Goal: Task Accomplishment & Management: Complete application form

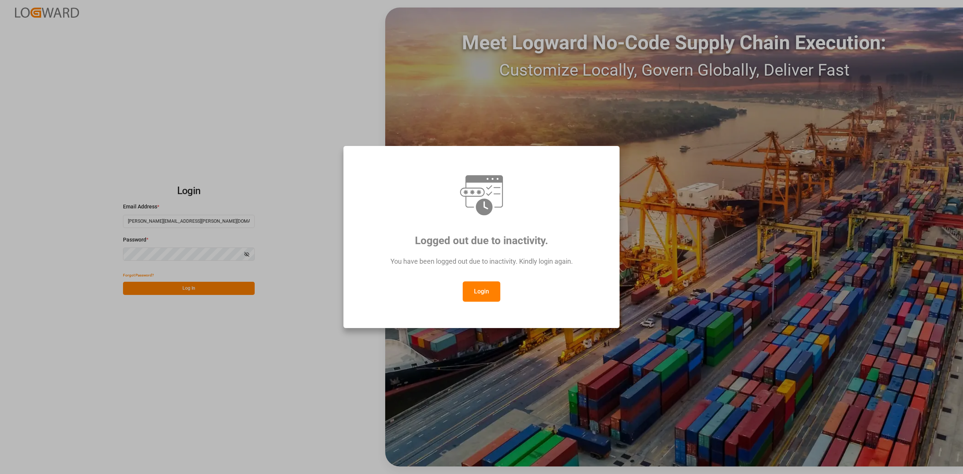
click at [477, 288] on button "Login" at bounding box center [482, 291] width 38 height 20
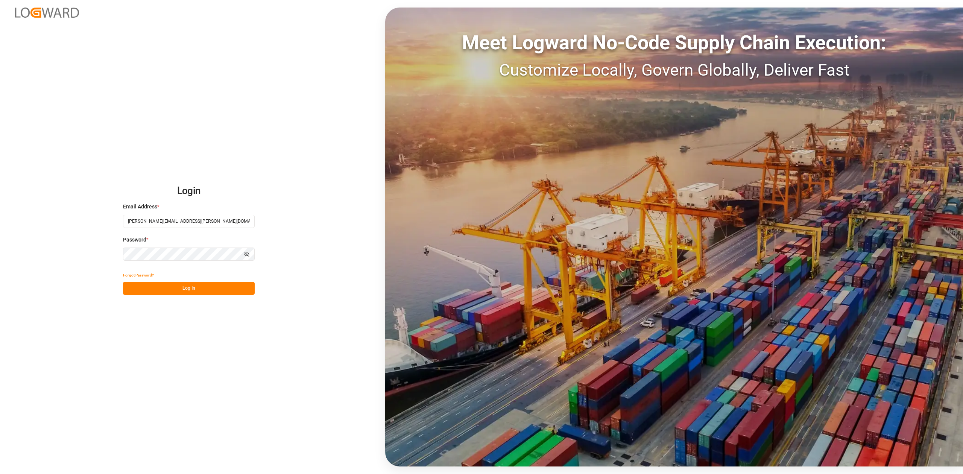
click at [195, 288] on button "Log In" at bounding box center [189, 288] width 132 height 13
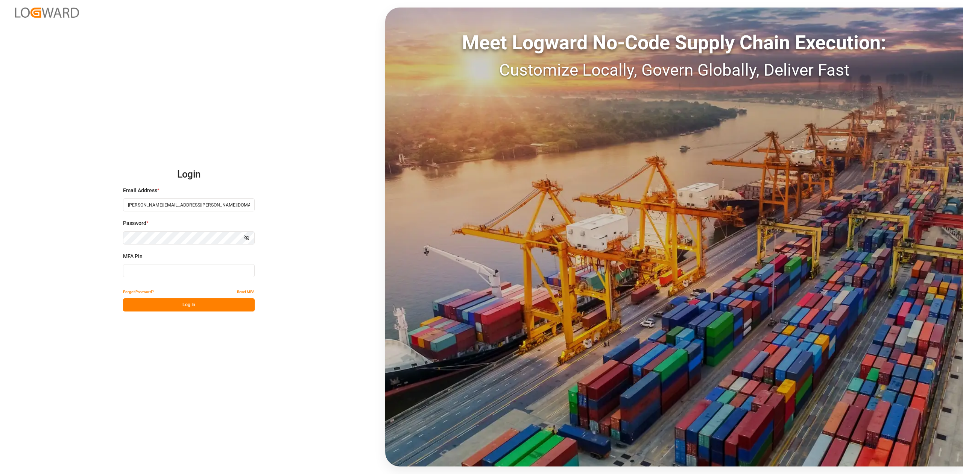
click at [167, 275] on input at bounding box center [189, 270] width 132 height 13
type input "584774"
click at [182, 306] on button "Log In" at bounding box center [189, 304] width 132 height 13
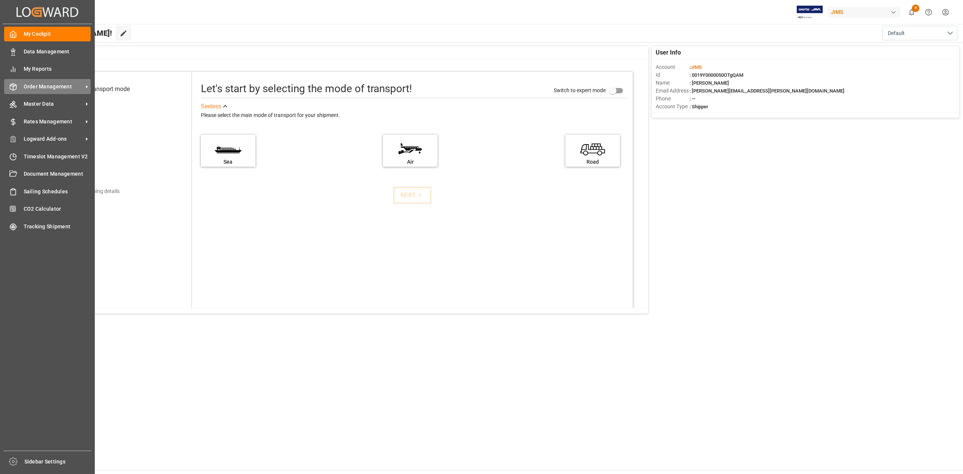
click at [49, 84] on span "Order Management" at bounding box center [53, 87] width 59 height 8
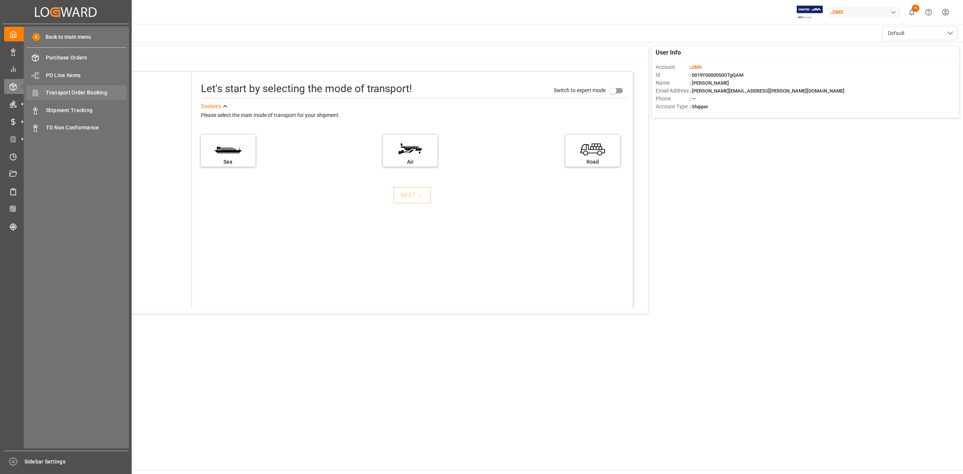
click at [94, 94] on span "Transport Order Booking" at bounding box center [86, 93] width 81 height 8
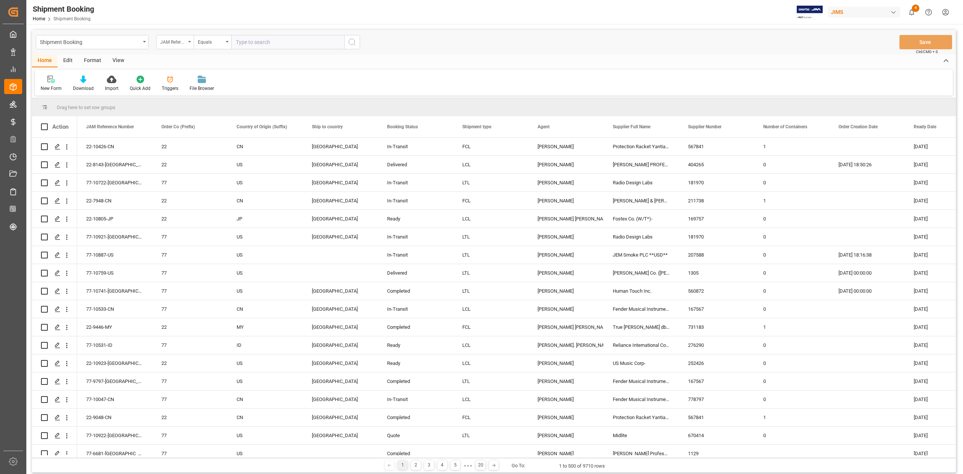
click at [182, 44] on div "JAM Reference Number" at bounding box center [173, 41] width 26 height 9
type input "shipment"
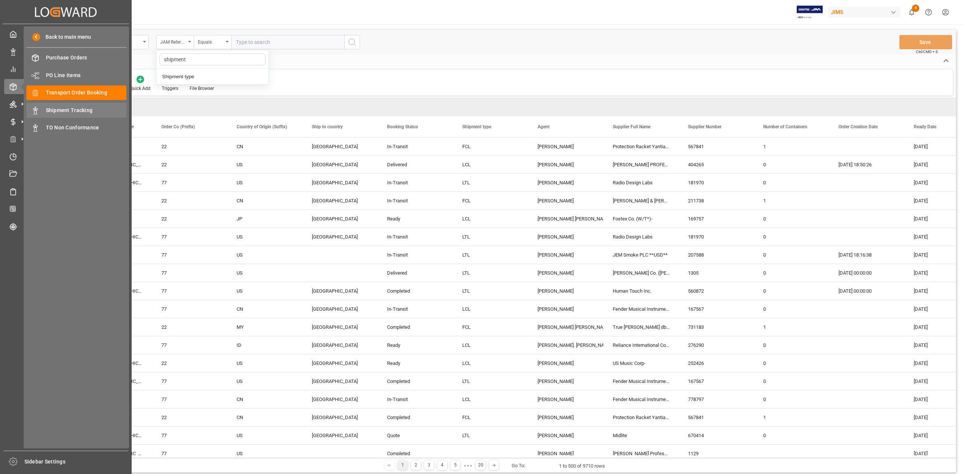
click at [84, 108] on span "Shipment Tracking" at bounding box center [86, 110] width 81 height 8
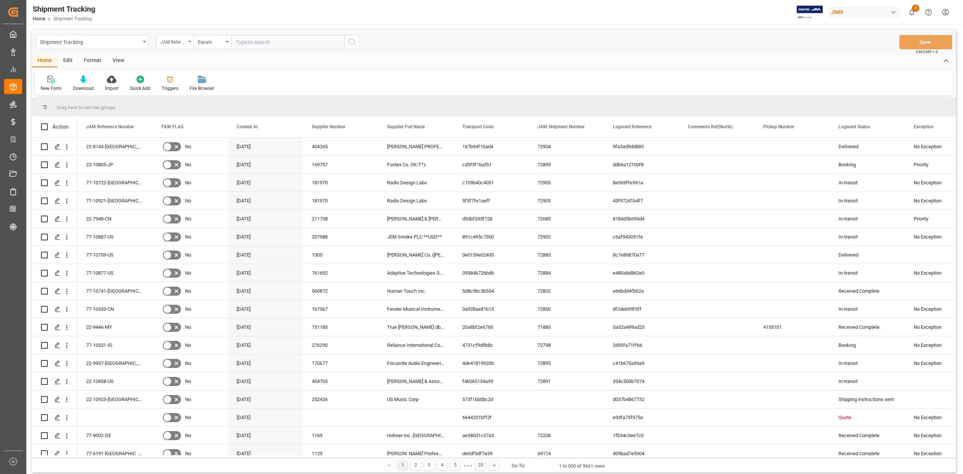
click at [190, 47] on div "JAM Reference Number" at bounding box center [175, 42] width 38 height 14
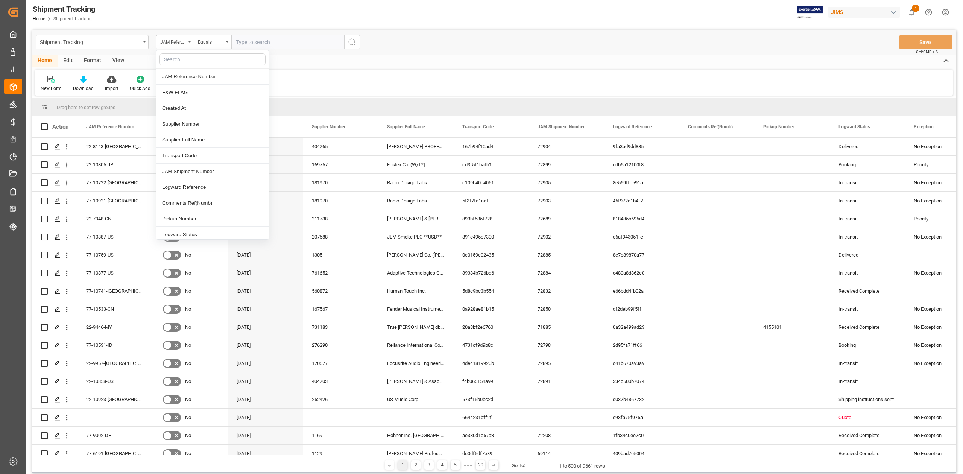
click at [189, 59] on input "text" at bounding box center [213, 59] width 106 height 12
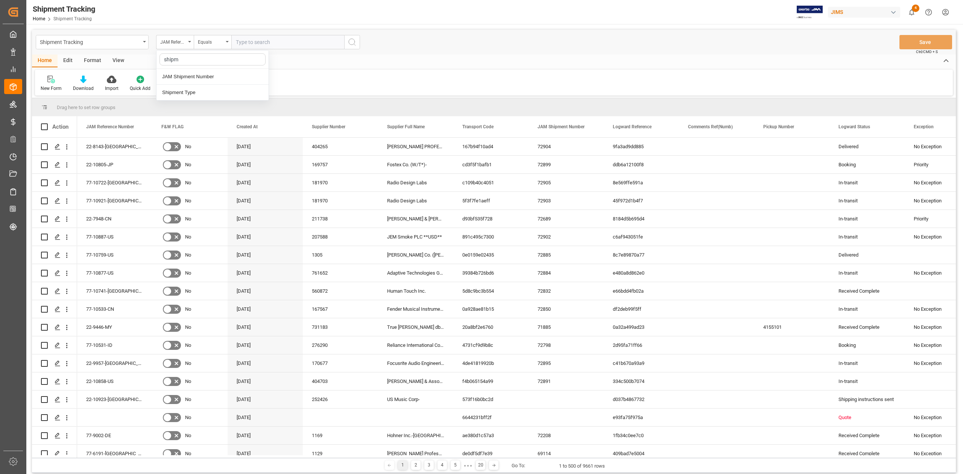
type input "shipme"
click at [210, 78] on div "JAM Shipment Number" at bounding box center [213, 77] width 112 height 16
click at [257, 41] on input "text" at bounding box center [287, 42] width 113 height 14
paste input "71309"
type input "71309"
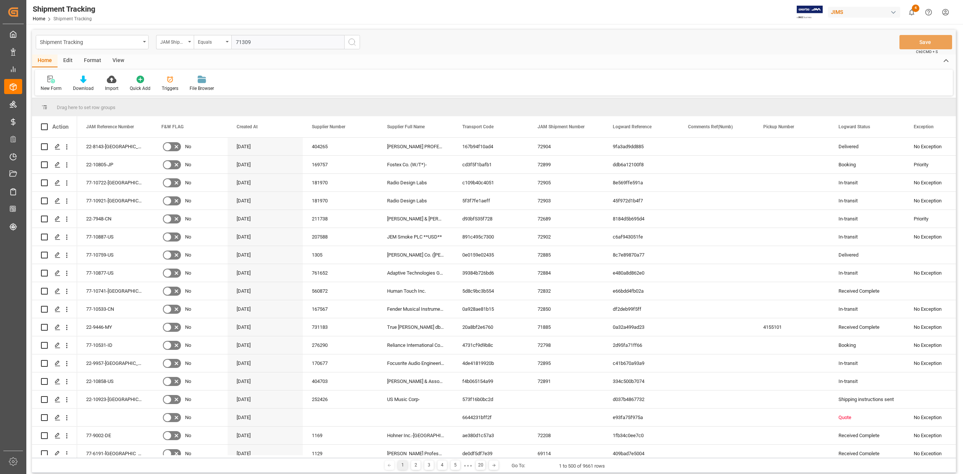
click at [353, 44] on icon "search button" at bounding box center [352, 42] width 9 height 9
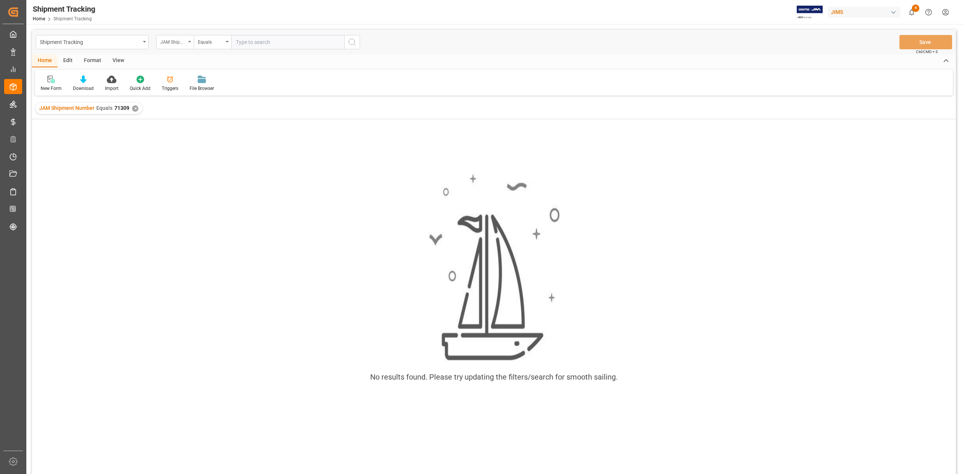
click at [187, 41] on div "JAM Shipment Number" at bounding box center [175, 42] width 38 height 14
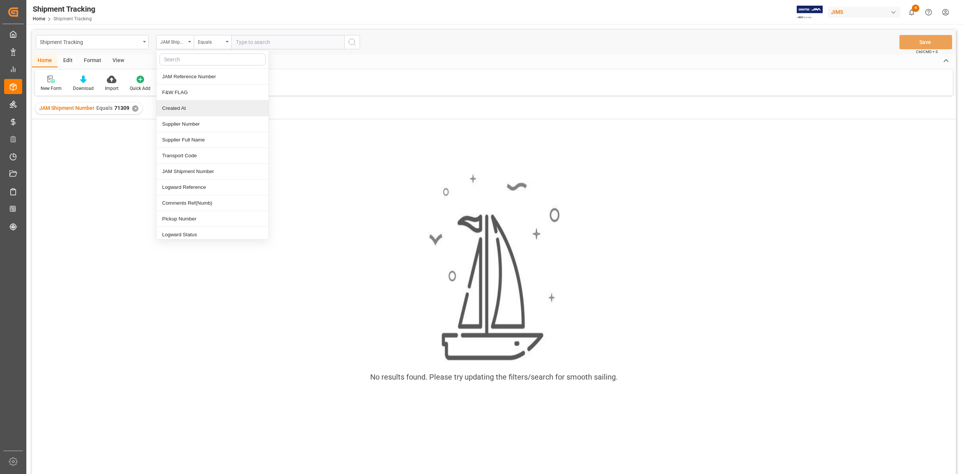
click at [135, 109] on div "✕" at bounding box center [135, 108] width 6 height 6
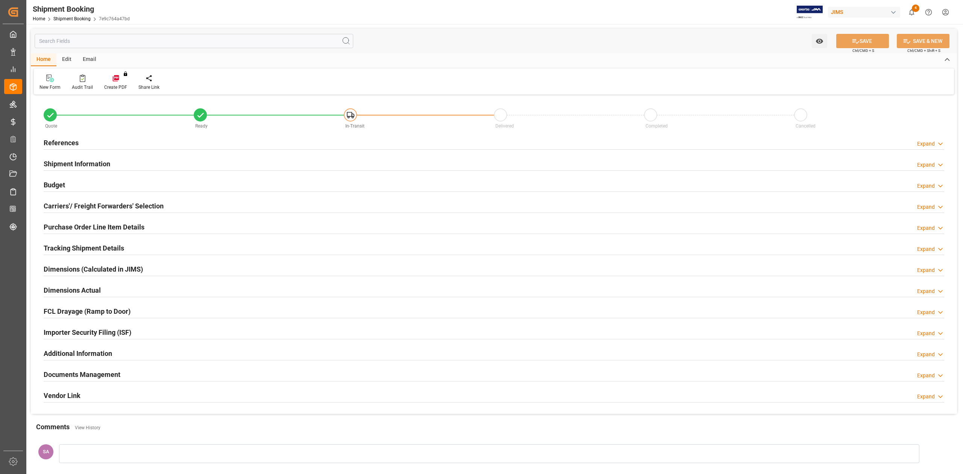
type input "61"
click at [85, 161] on h2 "Shipment Information" at bounding box center [77, 164] width 67 height 10
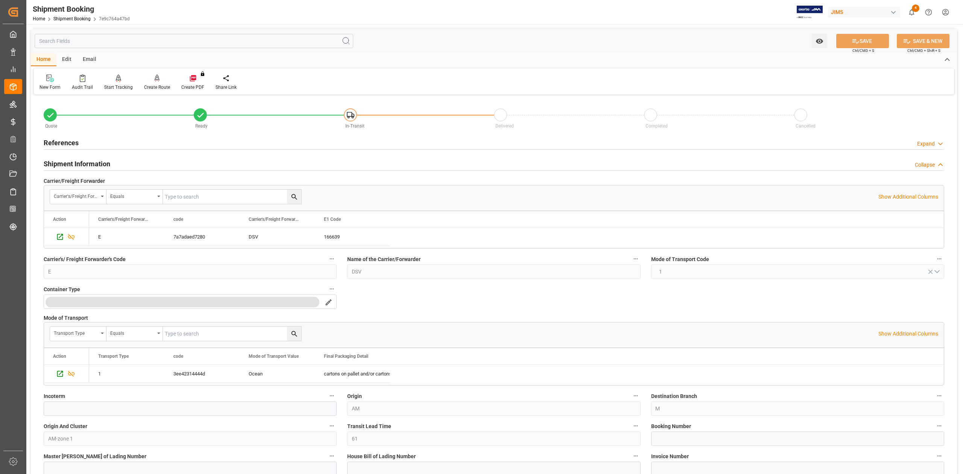
click at [85, 161] on h2 "Shipment Information" at bounding box center [77, 164] width 67 height 10
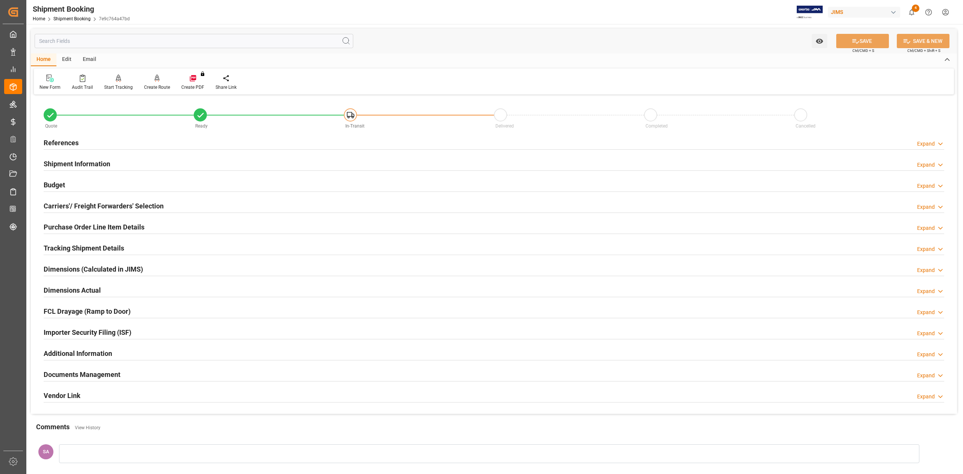
click at [85, 207] on h2 "Carriers'/ Freight Forwarders' Selection" at bounding box center [104, 206] width 120 height 10
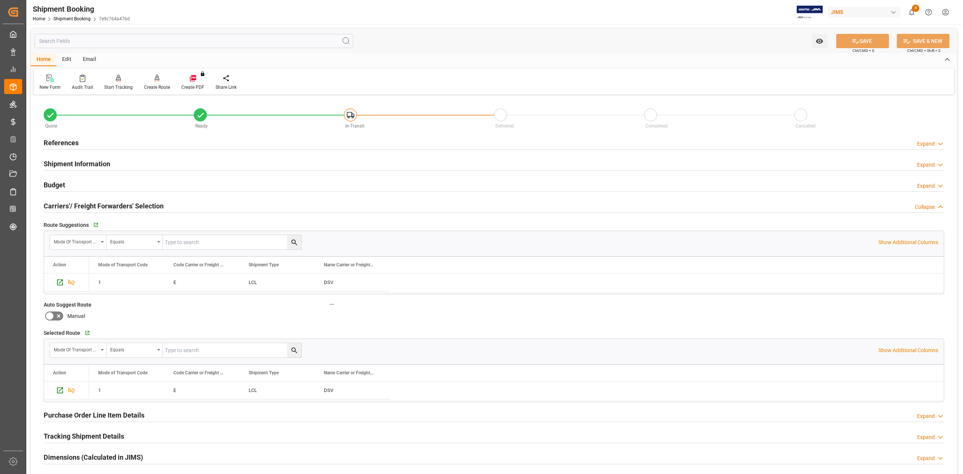
click at [85, 207] on h2 "Carriers'/ Freight Forwarders' Selection" at bounding box center [104, 206] width 120 height 10
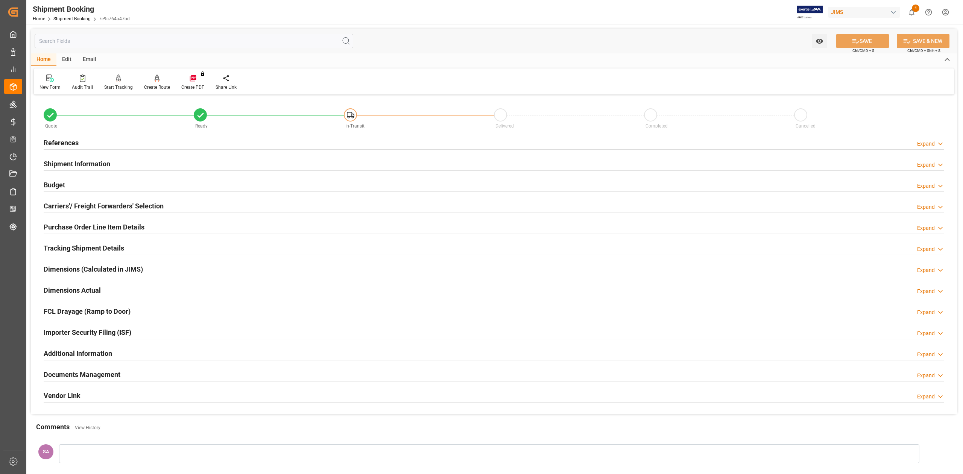
click at [80, 248] on h2 "Tracking Shipment Details" at bounding box center [84, 248] width 81 height 10
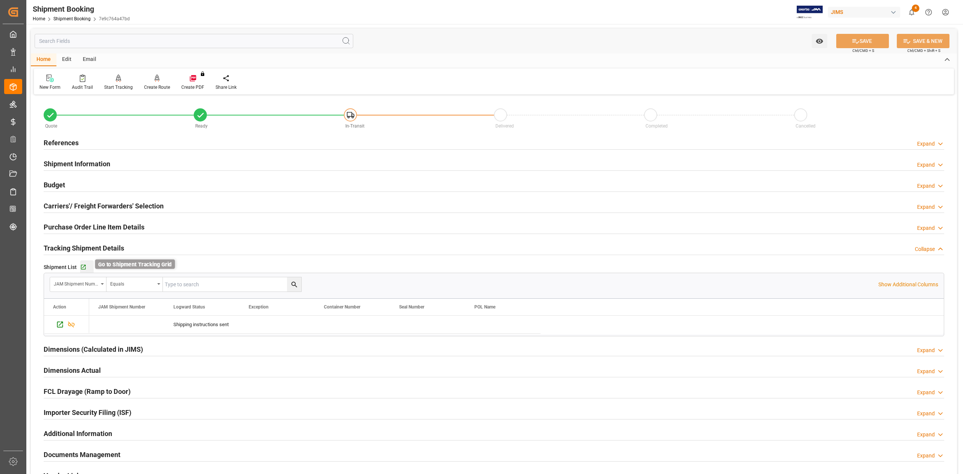
click at [81, 267] on icon "button" at bounding box center [83, 267] width 6 height 6
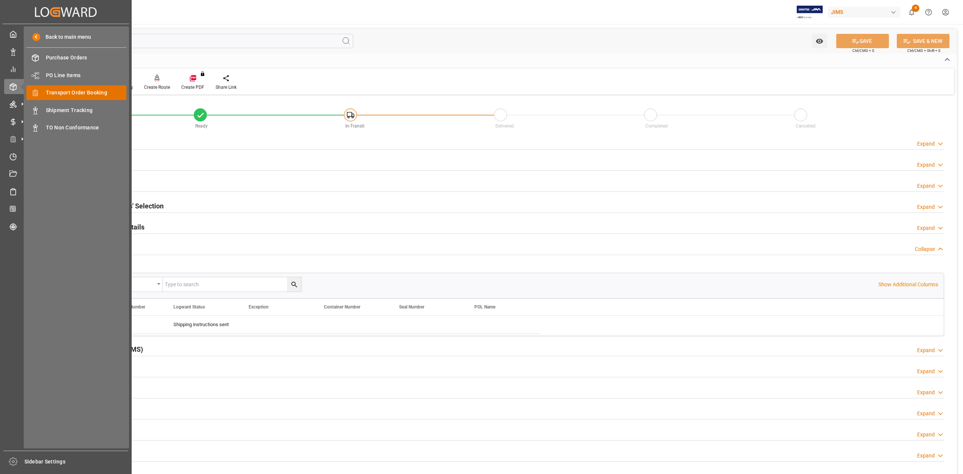
click at [83, 93] on span "Transport Order Booking" at bounding box center [86, 93] width 81 height 8
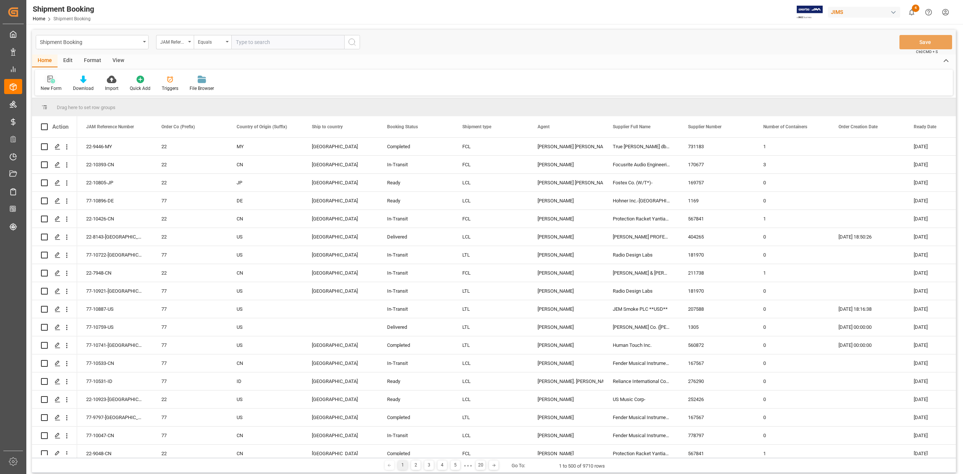
click at [52, 82] on icon at bounding box center [51, 80] width 8 height 8
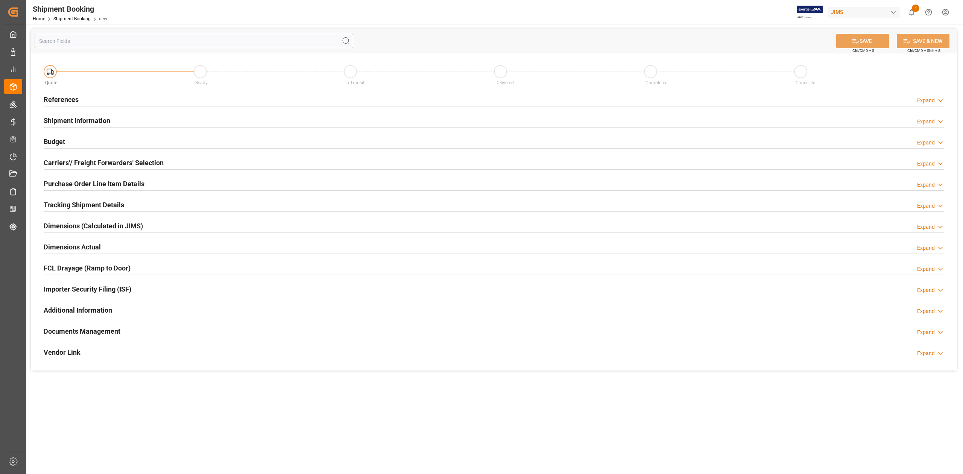
click at [73, 121] on h2 "Shipment Information" at bounding box center [77, 121] width 67 height 10
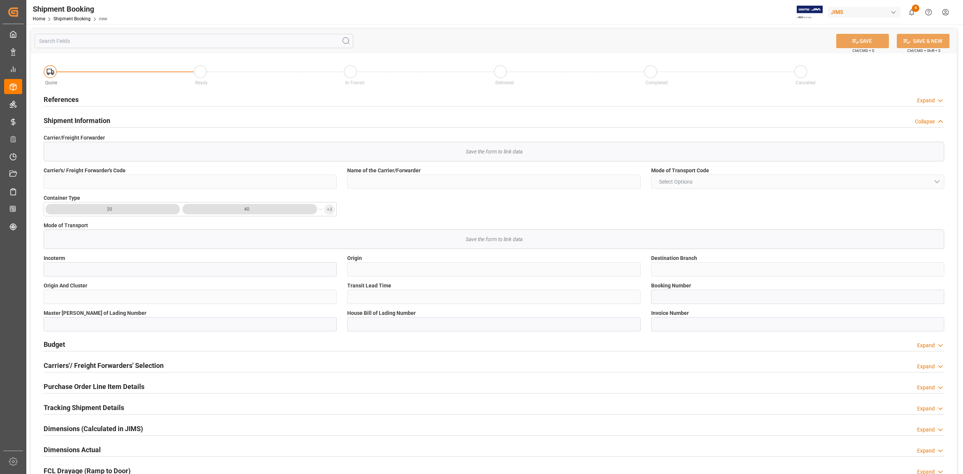
click at [73, 121] on h2 "Shipment Information" at bounding box center [77, 121] width 67 height 10
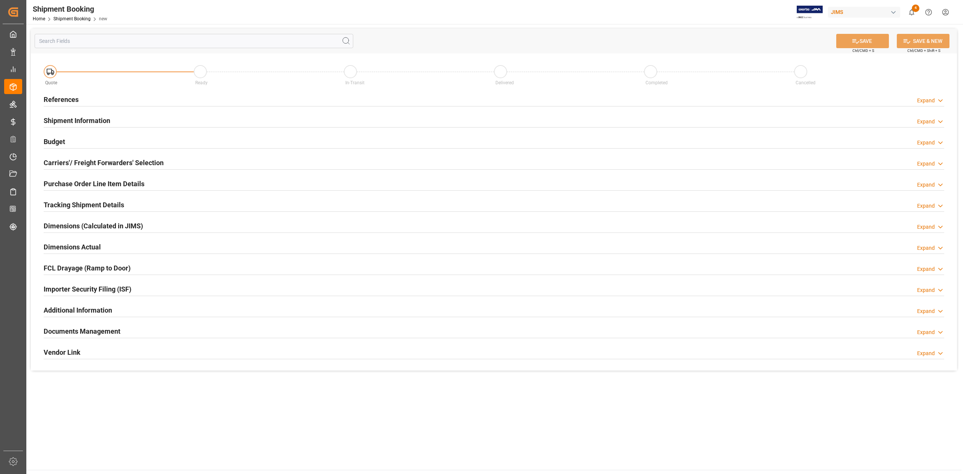
click at [59, 99] on h2 "References" at bounding box center [61, 99] width 35 height 10
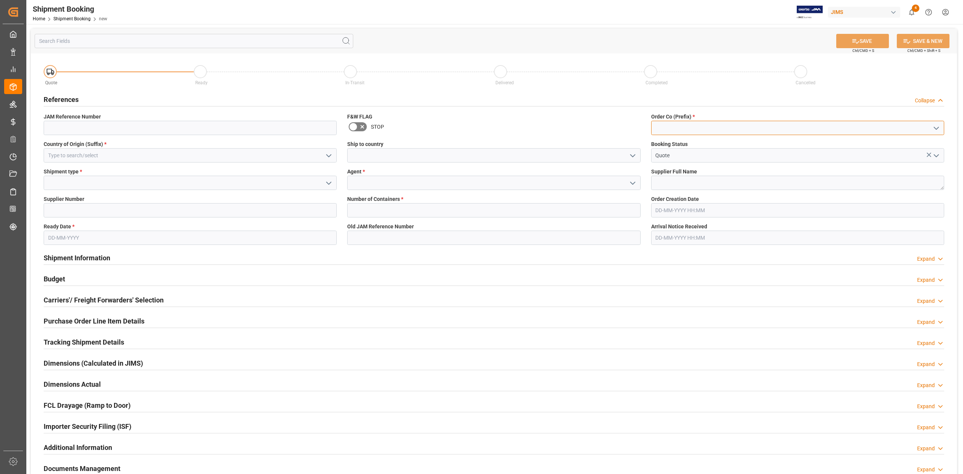
click at [696, 129] on input at bounding box center [797, 128] width 293 height 14
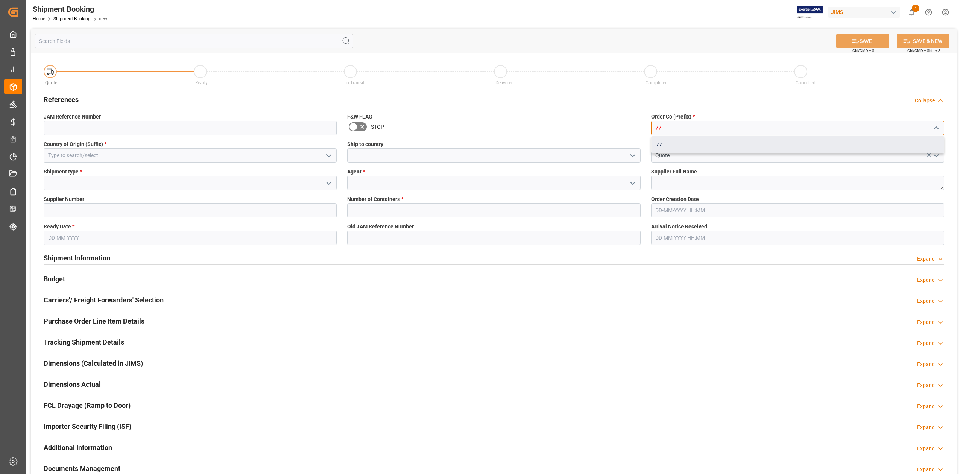
click at [683, 144] on div "77" at bounding box center [798, 144] width 292 height 17
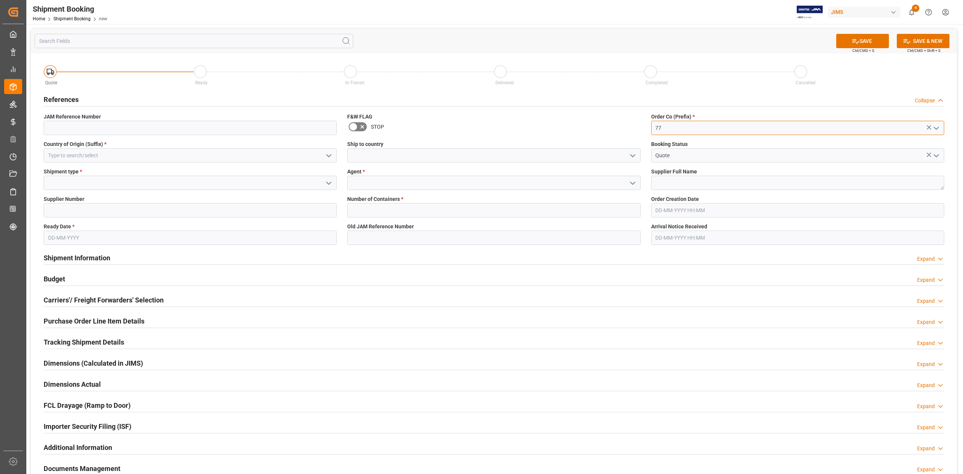
type input "77"
click at [117, 155] on input at bounding box center [190, 155] width 293 height 14
type input "c"
click at [187, 172] on div "JP" at bounding box center [190, 172] width 292 height 17
type input "JP"
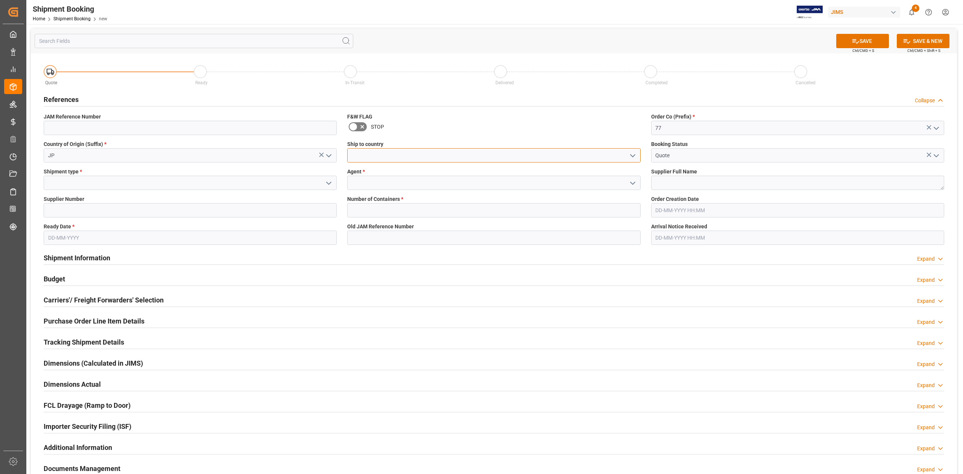
click at [455, 157] on input at bounding box center [493, 155] width 293 height 14
click at [452, 169] on div "[GEOGRAPHIC_DATA]" at bounding box center [494, 172] width 292 height 17
type input "[GEOGRAPHIC_DATA]"
click at [186, 181] on input at bounding box center [190, 183] width 293 height 14
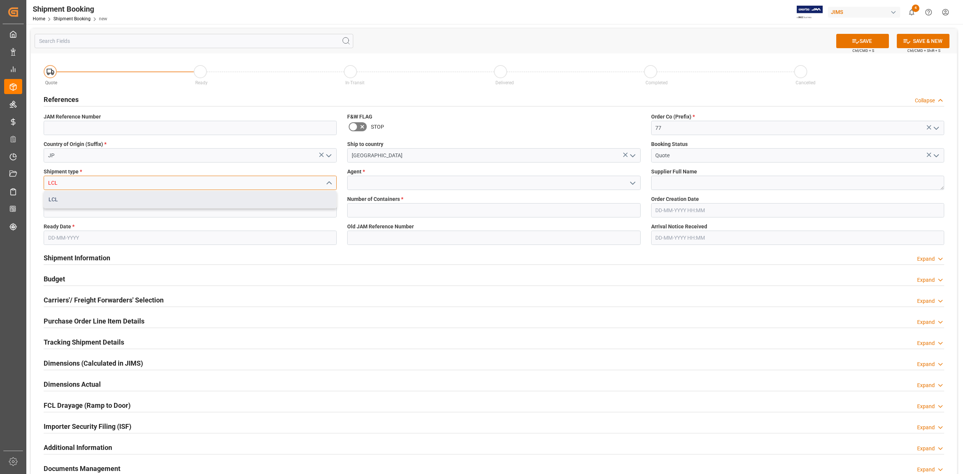
click at [190, 199] on div "LCL" at bounding box center [190, 199] width 292 height 17
type input "LCL"
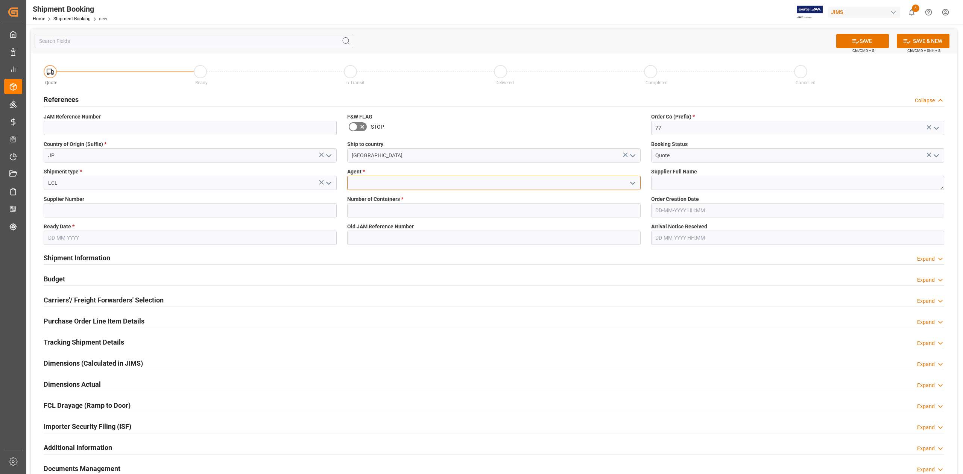
click at [385, 186] on input at bounding box center [493, 183] width 293 height 14
click at [392, 194] on div "[PERSON_NAME]" at bounding box center [494, 199] width 292 height 17
type input "[PERSON_NAME]"
click at [680, 181] on textarea at bounding box center [797, 183] width 293 height 14
click at [741, 176] on textarea at bounding box center [797, 183] width 293 height 14
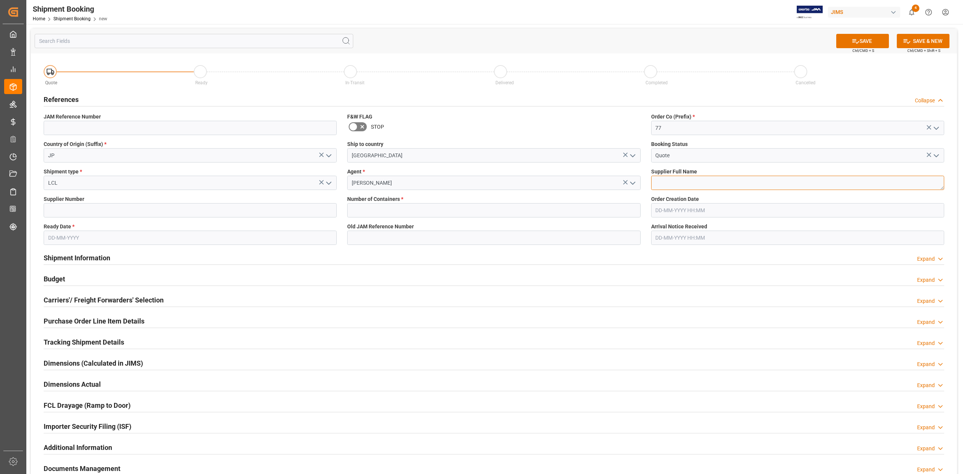
paste textarea "Korg Inc. (Korg CHINA)"
type textarea "Korg Inc. (Korg CHINA)"
click at [109, 211] on input at bounding box center [190, 210] width 293 height 14
paste input "258712"
type input "258712"
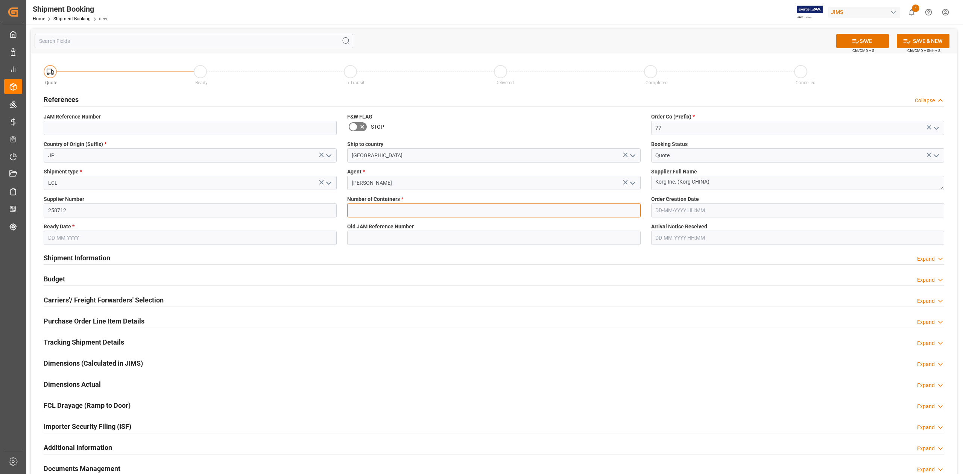
click at [369, 214] on input "text" at bounding box center [493, 210] width 293 height 14
type input "0"
click at [113, 238] on input "text" at bounding box center [190, 238] width 293 height 14
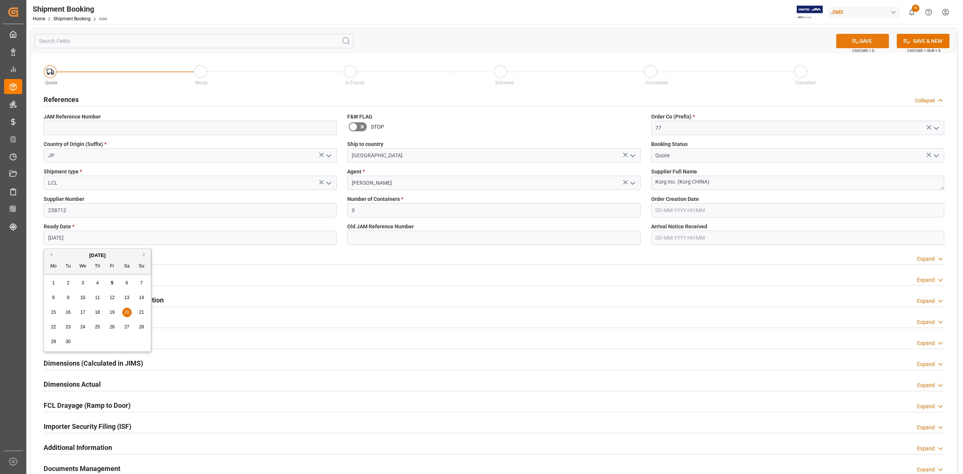
type input "[DATE]"
click at [854, 41] on icon at bounding box center [856, 41] width 7 height 5
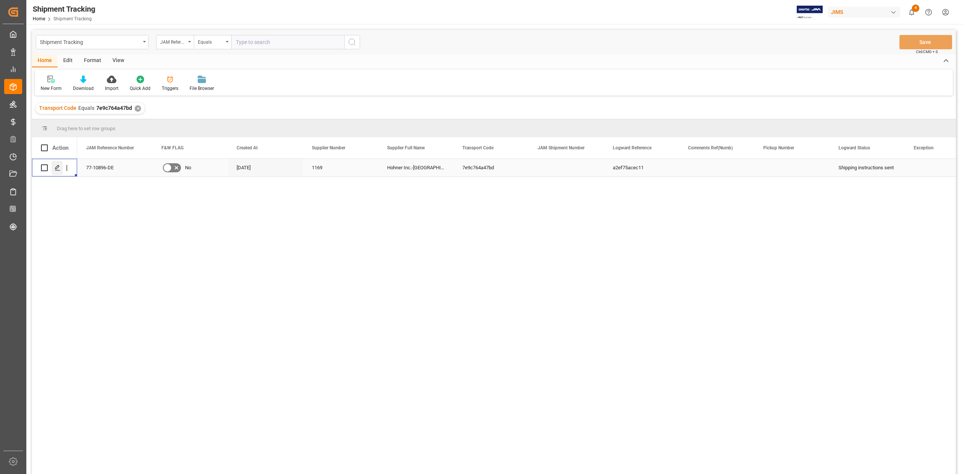
click at [59, 169] on icon "Press SPACE to select this row." at bounding box center [58, 168] width 6 height 6
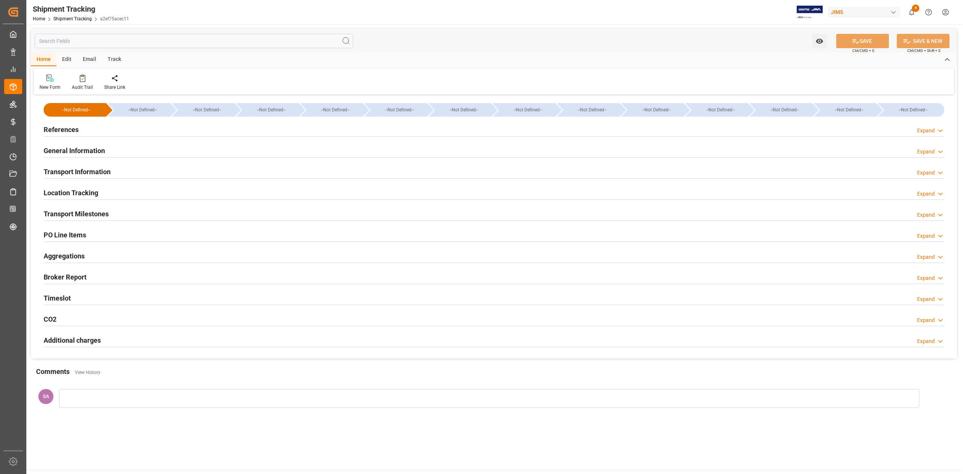
type input "[DATE]"
click at [68, 129] on h2 "References" at bounding box center [61, 130] width 35 height 10
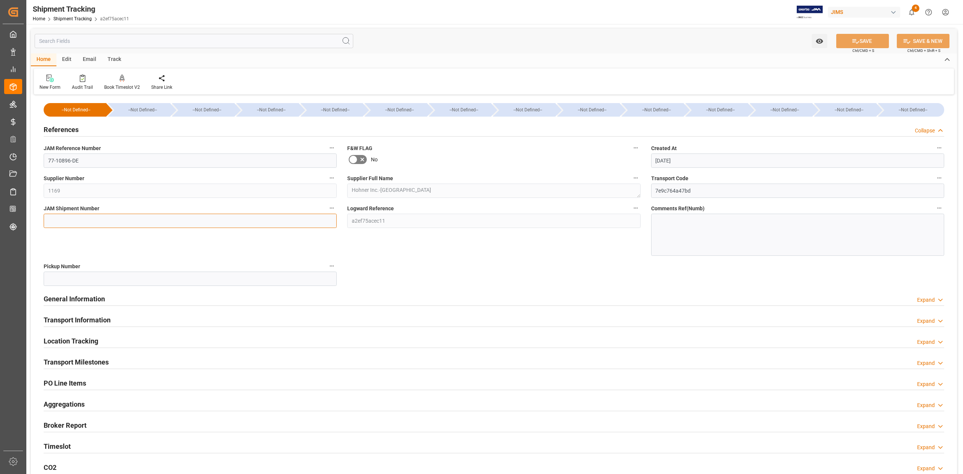
click at [81, 219] on input at bounding box center [190, 221] width 293 height 14
paste input "72906"
type input "72906"
click at [861, 44] on button "SAVE" at bounding box center [862, 41] width 53 height 14
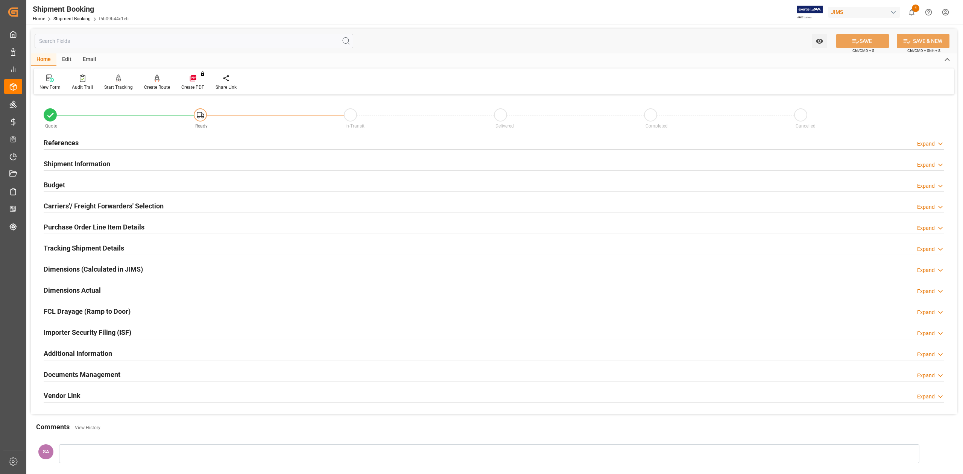
click at [66, 208] on h2 "Carriers'/ Freight Forwarders' Selection" at bounding box center [104, 206] width 120 height 10
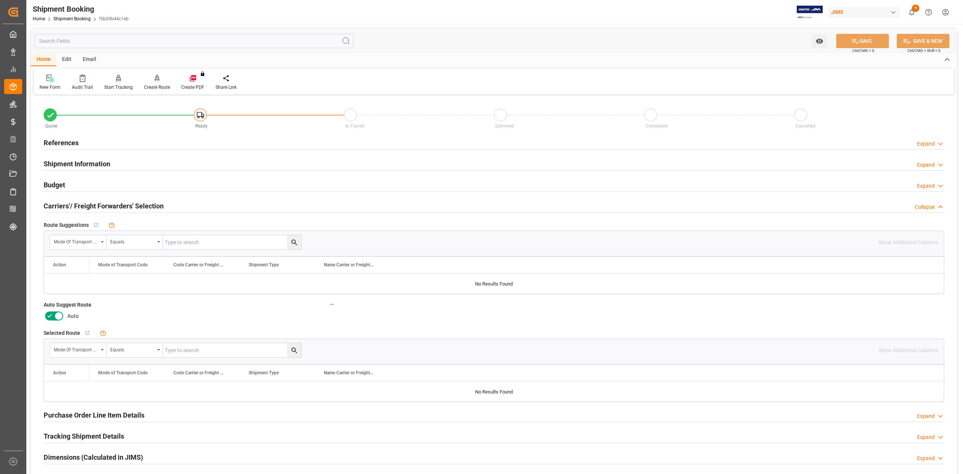
drag, startPoint x: 58, startPoint y: 316, endPoint x: 142, endPoint y: 333, distance: 85.9
click at [58, 317] on icon at bounding box center [59, 317] width 4 height 4
click at [0, 0] on input "checkbox" at bounding box center [0, 0] width 0 height 0
click at [855, 37] on icon at bounding box center [856, 41] width 8 height 8
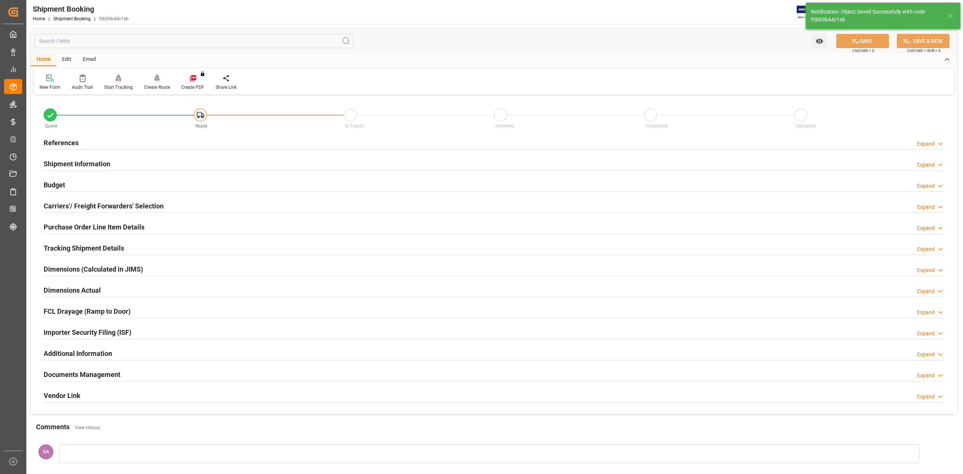
click at [154, 87] on div "Create Route" at bounding box center [157, 87] width 26 height 7
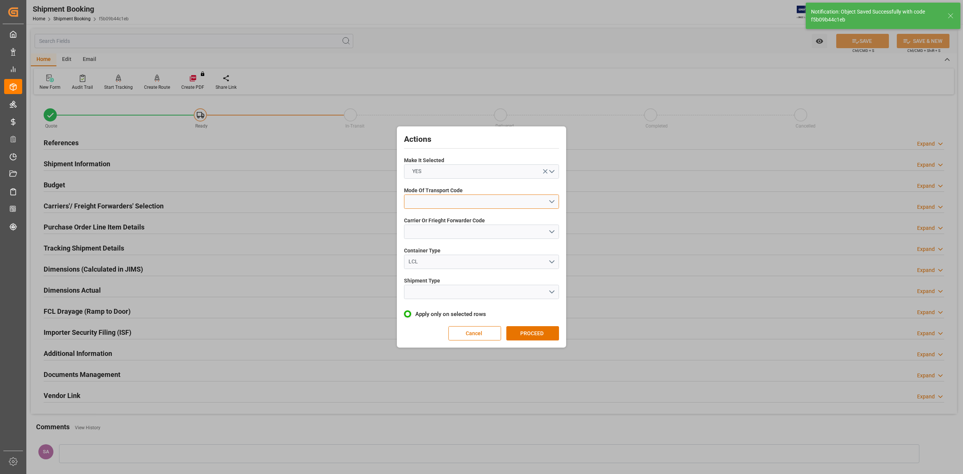
click at [434, 198] on button "open menu" at bounding box center [481, 202] width 155 height 14
click at [435, 205] on div "1- OCEAN" at bounding box center [481, 204] width 154 height 16
click at [441, 230] on button "open menu" at bounding box center [481, 232] width 155 height 14
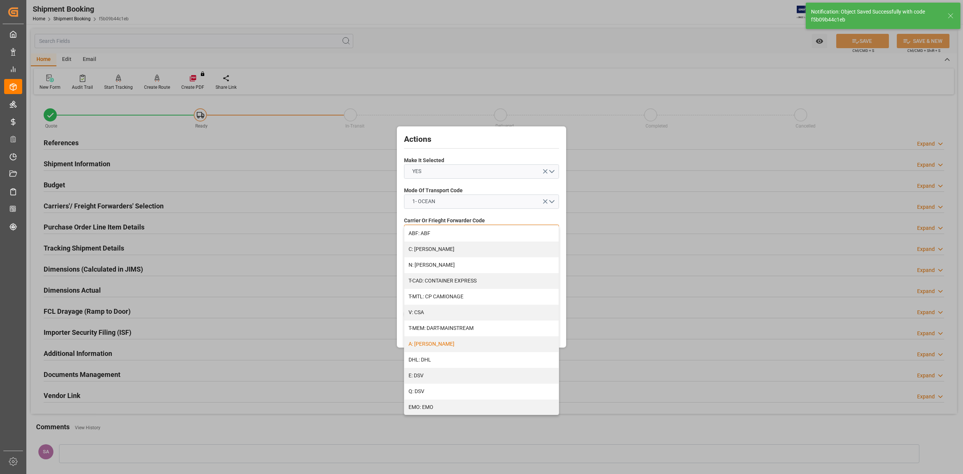
click at [439, 345] on div "A: DELMAR" at bounding box center [481, 344] width 154 height 16
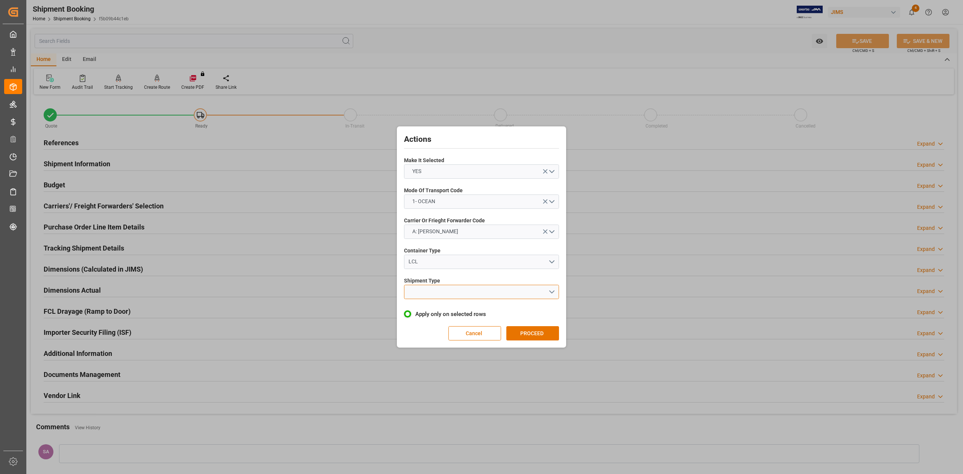
click at [418, 291] on button "open menu" at bounding box center [481, 292] width 155 height 14
click at [433, 312] on div "LCL" at bounding box center [481, 310] width 154 height 16
click at [518, 331] on button "PROCEED" at bounding box center [532, 333] width 53 height 14
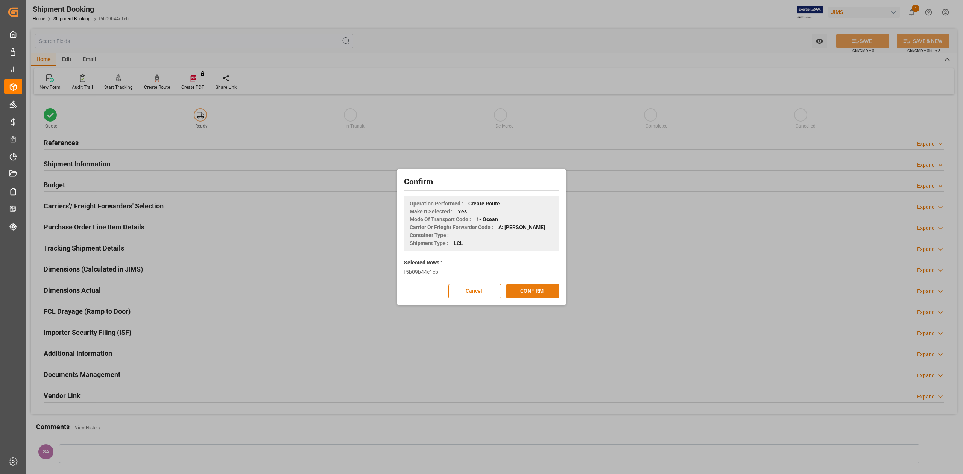
click at [522, 297] on button "CONFIRM" at bounding box center [532, 291] width 53 height 14
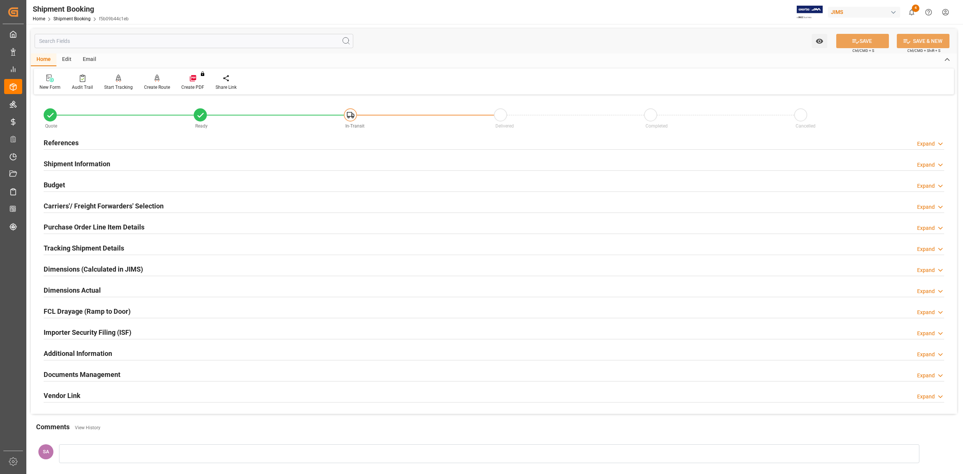
drag, startPoint x: 70, startPoint y: 141, endPoint x: 123, endPoint y: 153, distance: 54.8
click at [70, 141] on h2 "References" at bounding box center [61, 143] width 35 height 10
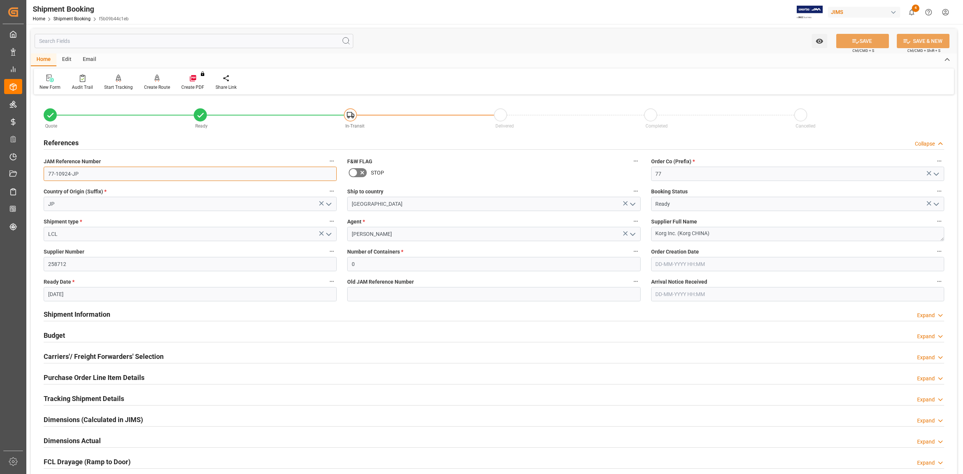
click at [98, 176] on input "77-10924-JP" at bounding box center [190, 174] width 293 height 14
click at [43, 84] on div "New Form" at bounding box center [50, 87] width 21 height 7
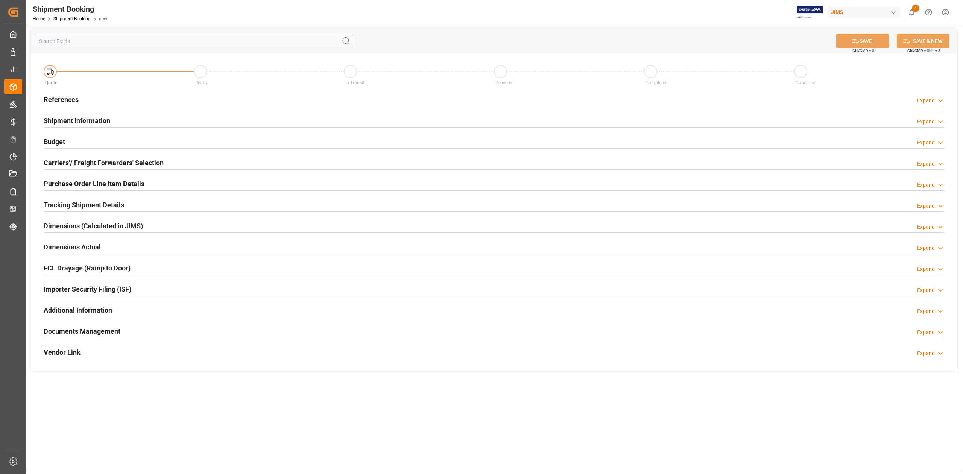
click at [56, 99] on h2 "References" at bounding box center [61, 99] width 35 height 10
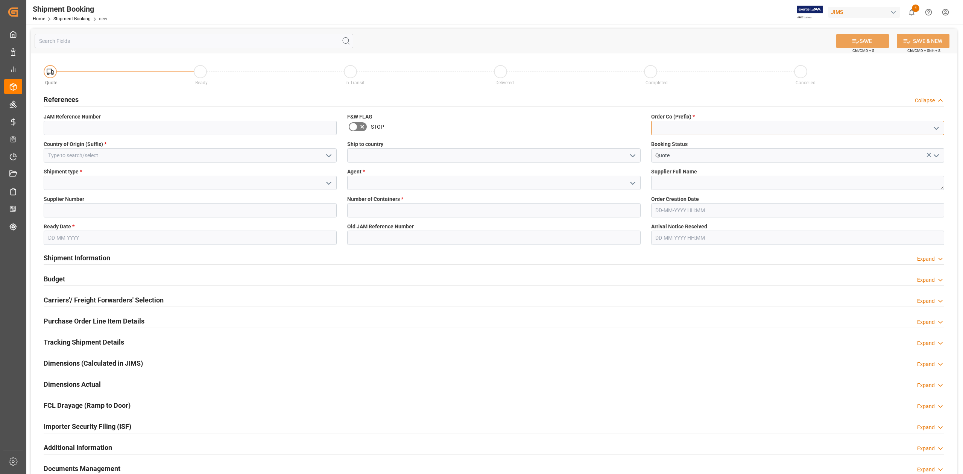
click at [729, 124] on input at bounding box center [797, 128] width 293 height 14
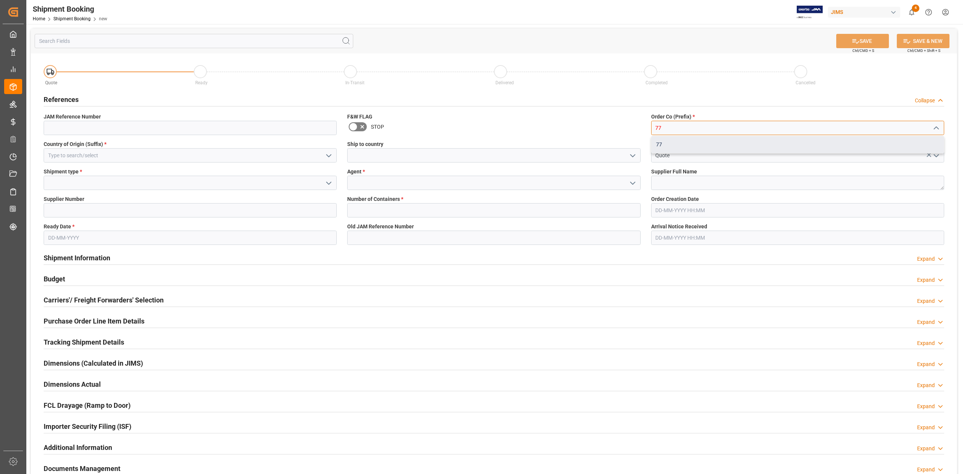
click at [710, 139] on div "77" at bounding box center [798, 144] width 292 height 17
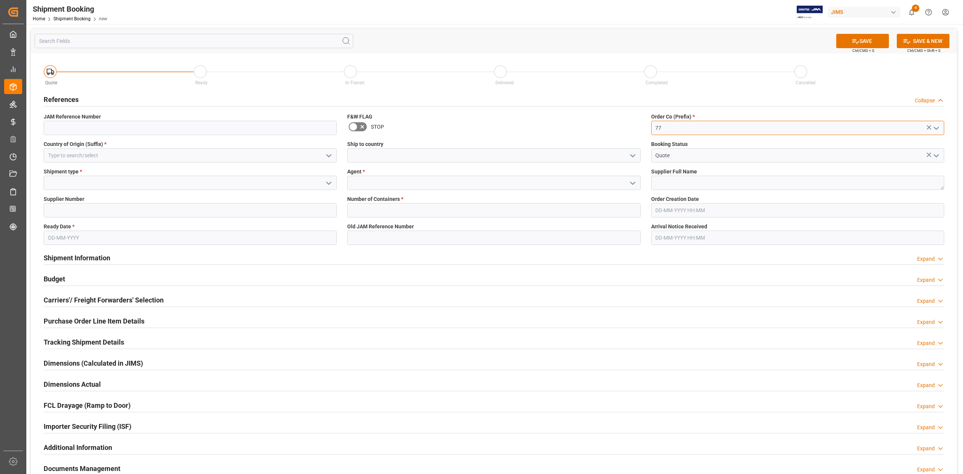
type input "77"
click at [230, 154] on input at bounding box center [190, 155] width 293 height 14
click at [225, 168] on div "IT" at bounding box center [190, 172] width 292 height 17
type input "IT"
click at [712, 157] on input "Quote" at bounding box center [797, 155] width 293 height 14
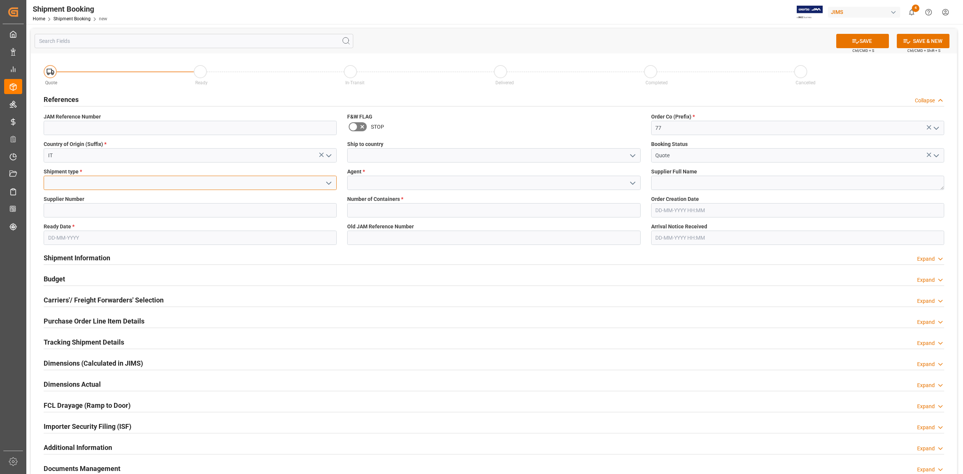
click at [135, 186] on input at bounding box center [190, 183] width 293 height 14
click at [140, 197] on div "LCL" at bounding box center [190, 199] width 292 height 17
type input "LCL"
click at [369, 187] on input at bounding box center [493, 183] width 293 height 14
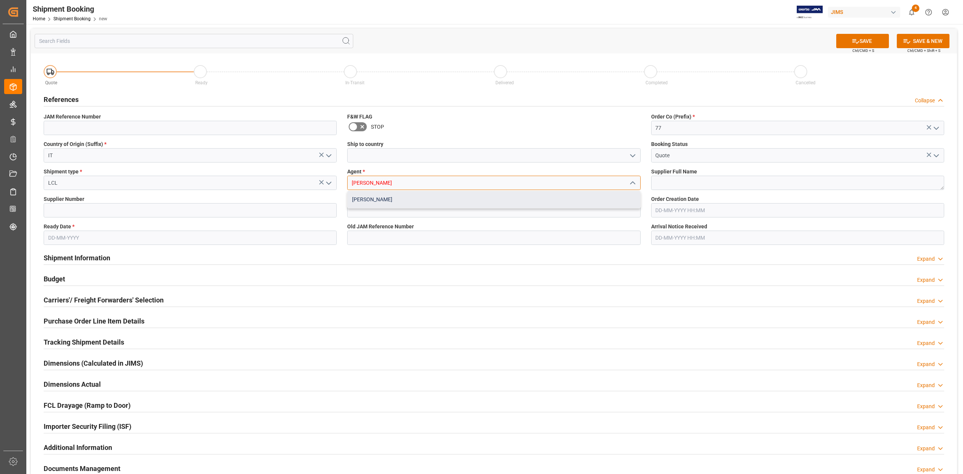
click at [380, 198] on div "[PERSON_NAME]" at bounding box center [494, 199] width 292 height 17
type input "[PERSON_NAME]"
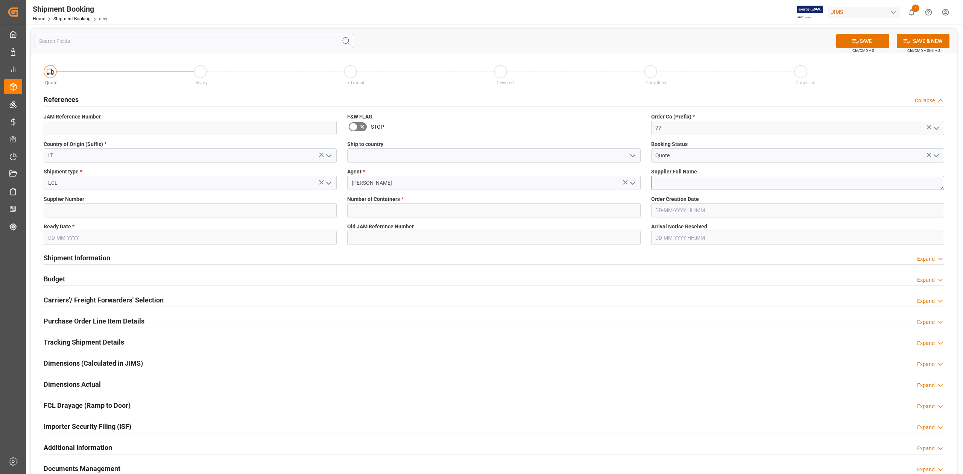
click at [678, 178] on textarea at bounding box center [797, 183] width 293 height 14
paste textarea "Korg USA Inc. (Korg Italy EUR)"
type textarea "Korg USA Inc. (Korg Italy EUR)"
click at [164, 213] on input at bounding box center [190, 210] width 293 height 14
click at [96, 237] on input "text" at bounding box center [190, 238] width 293 height 14
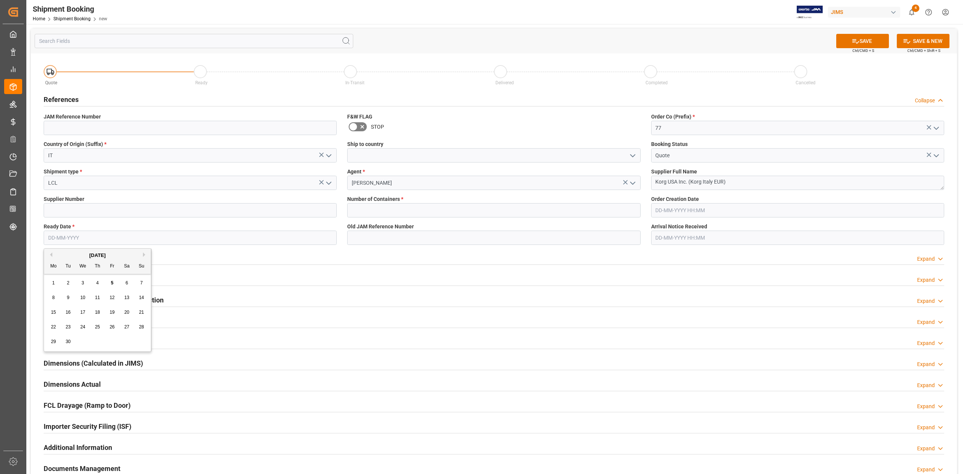
paste input "217490"
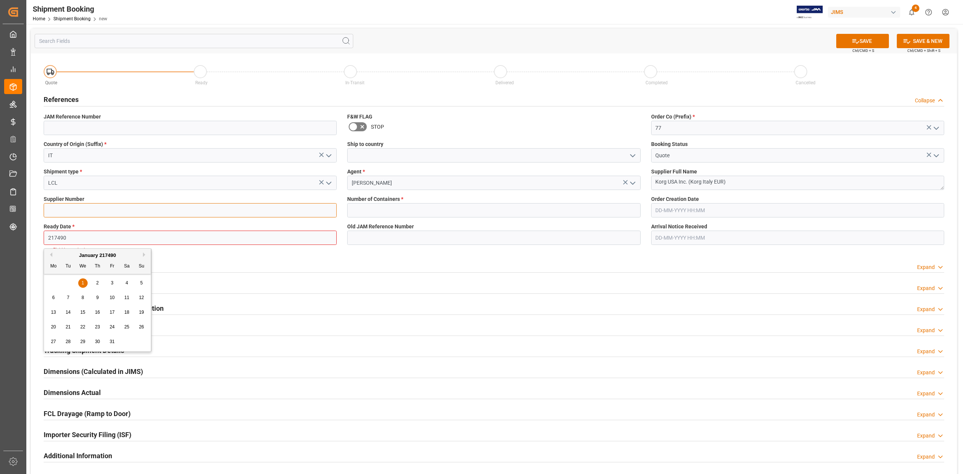
type input "01-01-217490"
click at [111, 216] on input at bounding box center [190, 210] width 293 height 14
paste input "217490"
type input "217490"
click at [87, 237] on input "01-01-217490" at bounding box center [190, 238] width 293 height 14
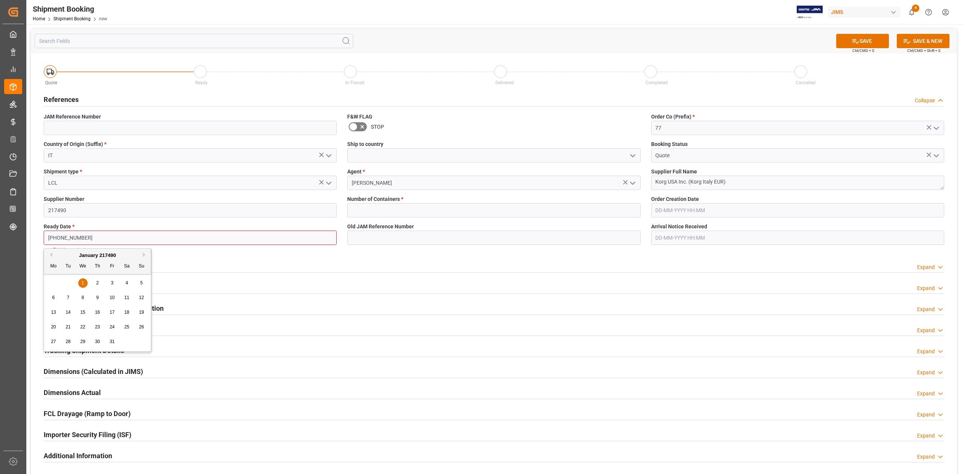
click at [87, 237] on input "01-01-217490" at bounding box center [190, 238] width 293 height 14
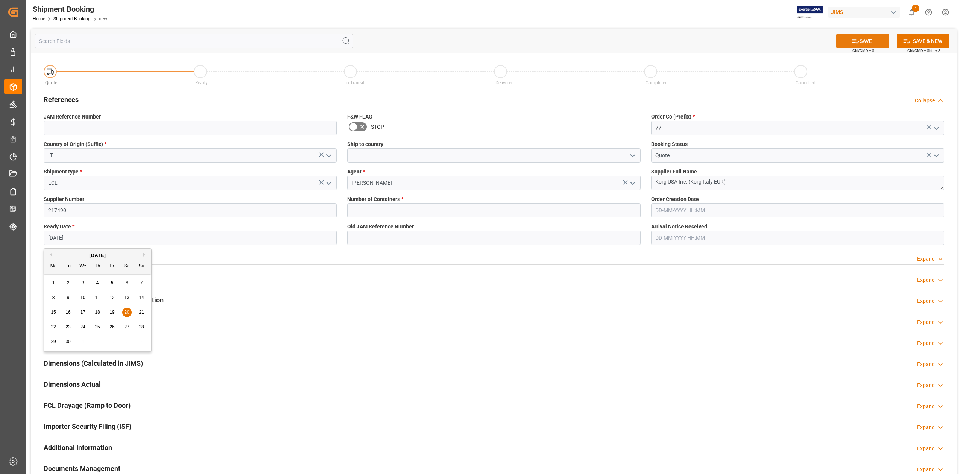
type input "[DATE]"
click at [847, 44] on button "SAVE" at bounding box center [862, 41] width 53 height 14
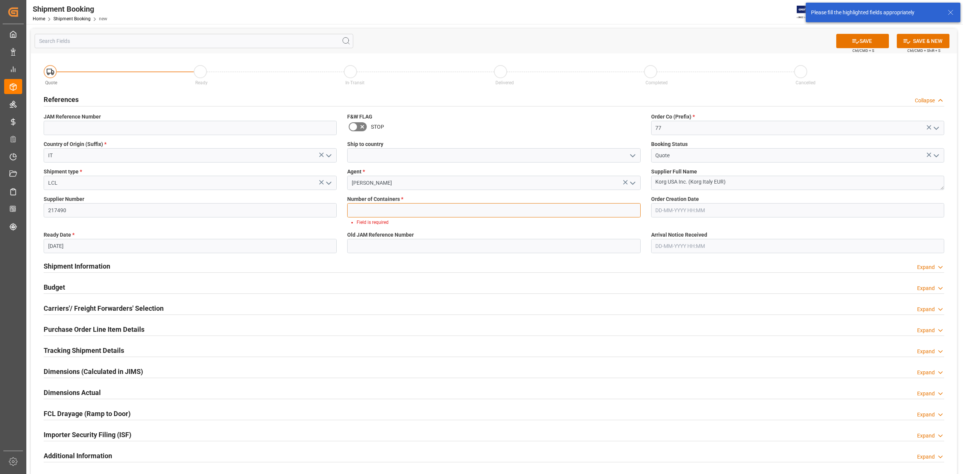
click at [369, 210] on input "text" at bounding box center [493, 210] width 293 height 14
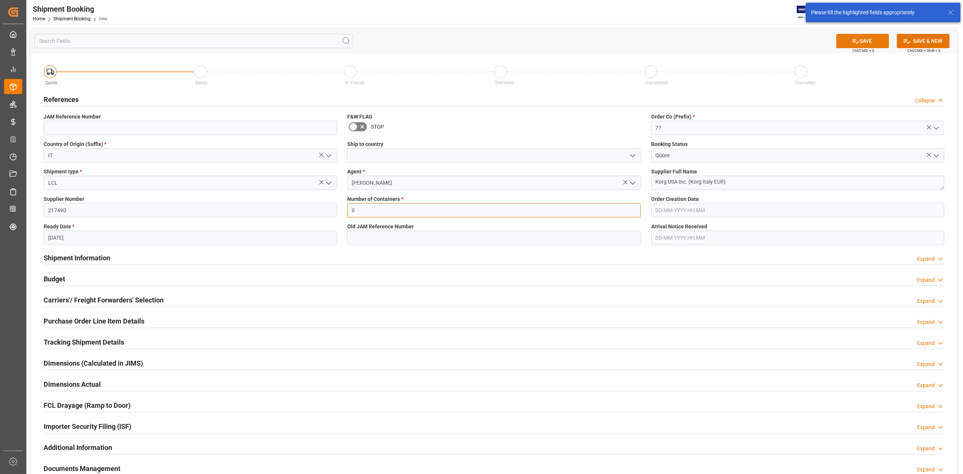
type input "0"
click at [858, 40] on button "SAVE" at bounding box center [862, 41] width 53 height 14
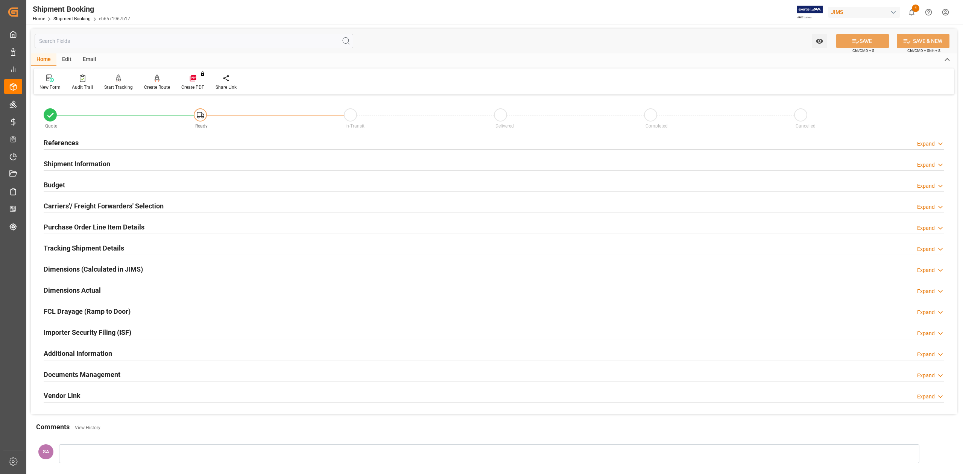
click at [65, 208] on h2 "Carriers'/ Freight Forwarders' Selection" at bounding box center [104, 206] width 120 height 10
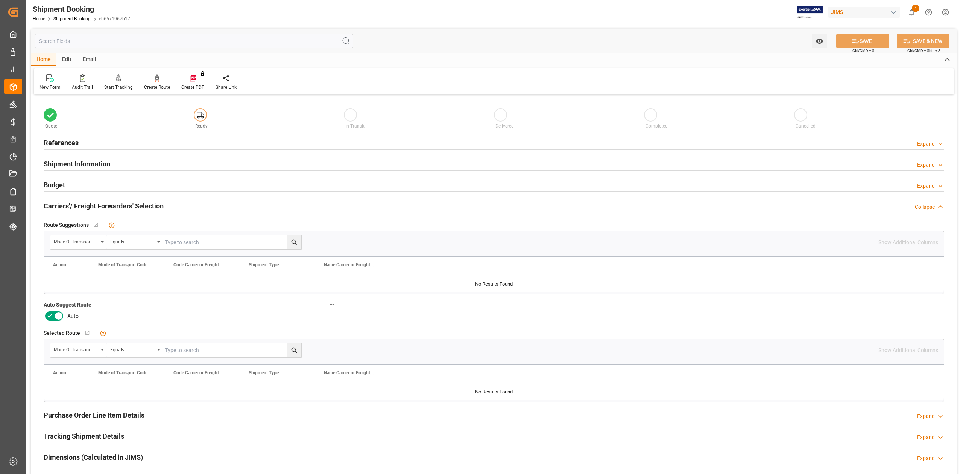
click at [54, 322] on div "Auto Suggest Route Auto" at bounding box center [190, 311] width 304 height 28
click at [57, 319] on icon at bounding box center [58, 316] width 9 height 9
click at [0, 0] on input "checkbox" at bounding box center [0, 0] width 0 height 0
click at [852, 43] on icon at bounding box center [856, 41] width 8 height 8
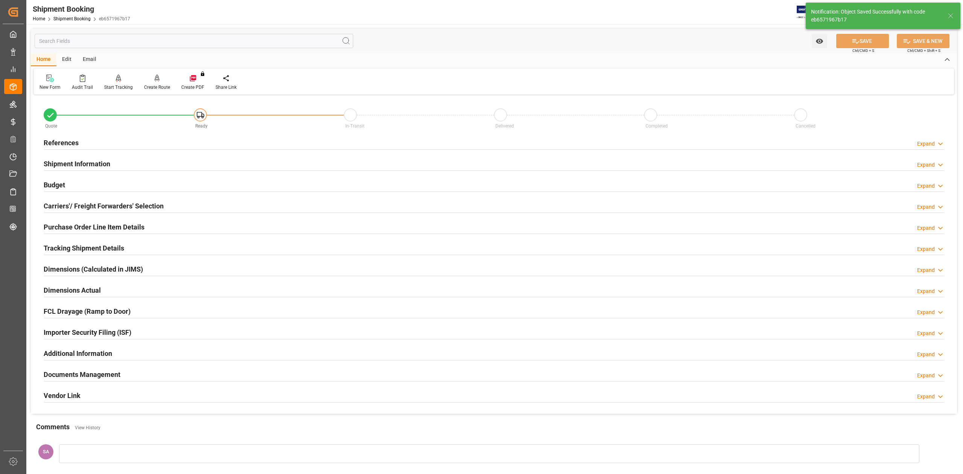
type input "Ready"
click at [88, 166] on h2 "Shipment Information" at bounding box center [77, 164] width 67 height 10
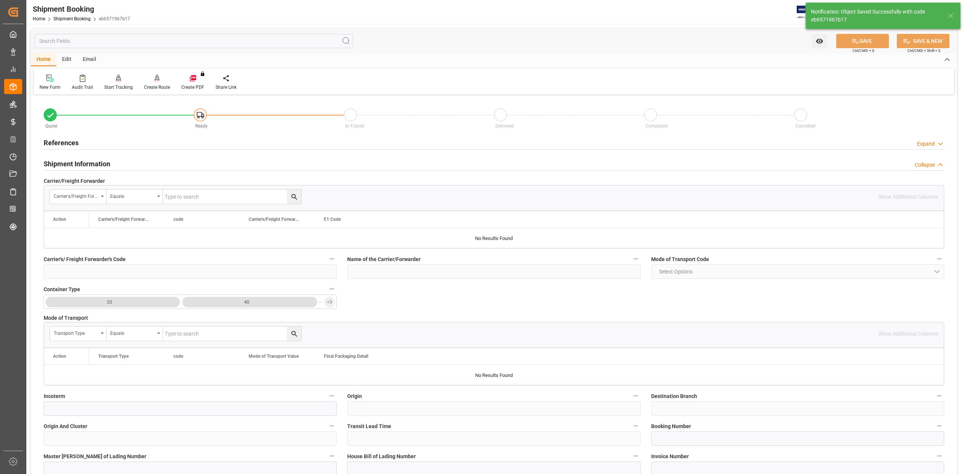
click at [88, 166] on h2 "Shipment Information" at bounding box center [77, 164] width 67 height 10
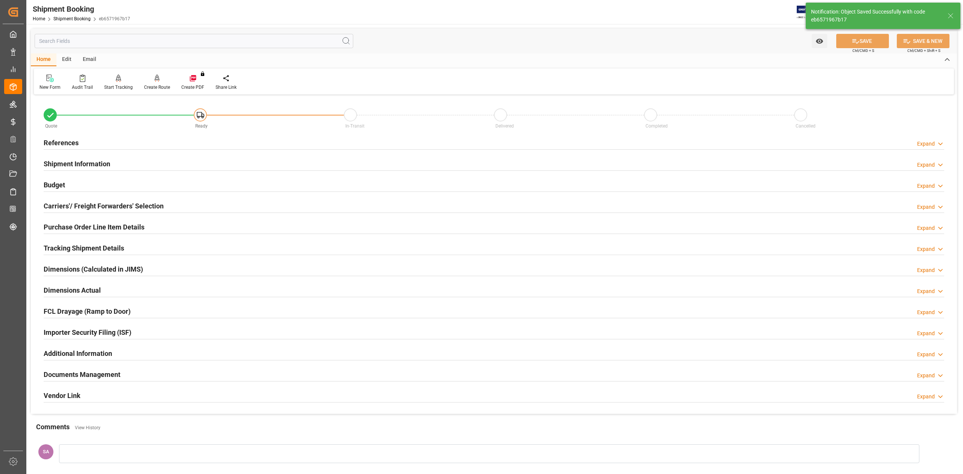
click at [71, 141] on h2 "References" at bounding box center [61, 143] width 35 height 10
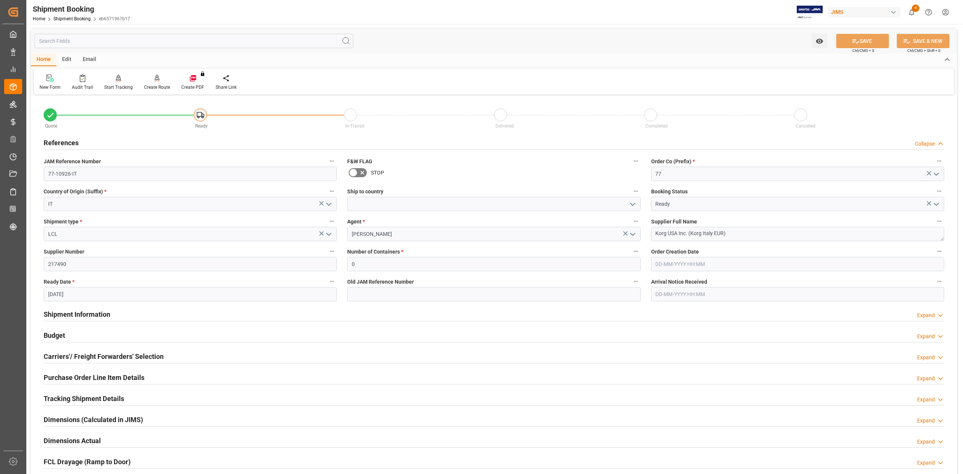
click at [71, 141] on h2 "References" at bounding box center [61, 143] width 35 height 10
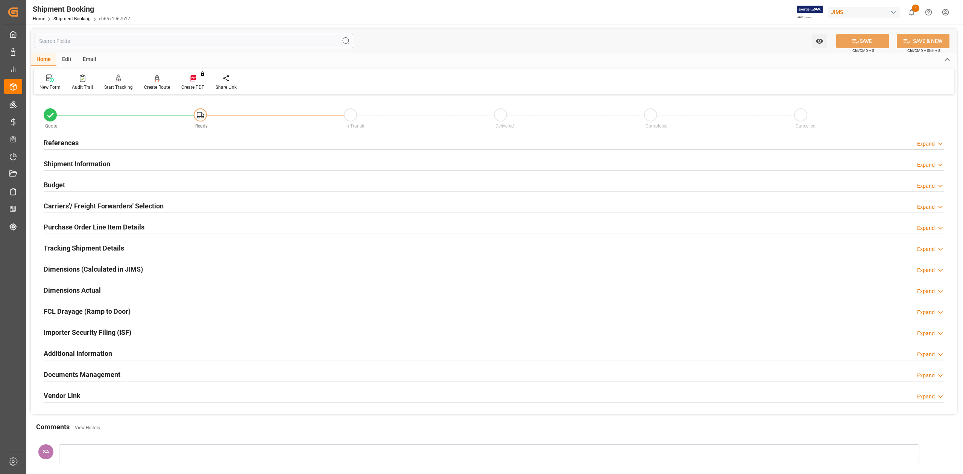
click at [67, 142] on h2 "References" at bounding box center [61, 143] width 35 height 10
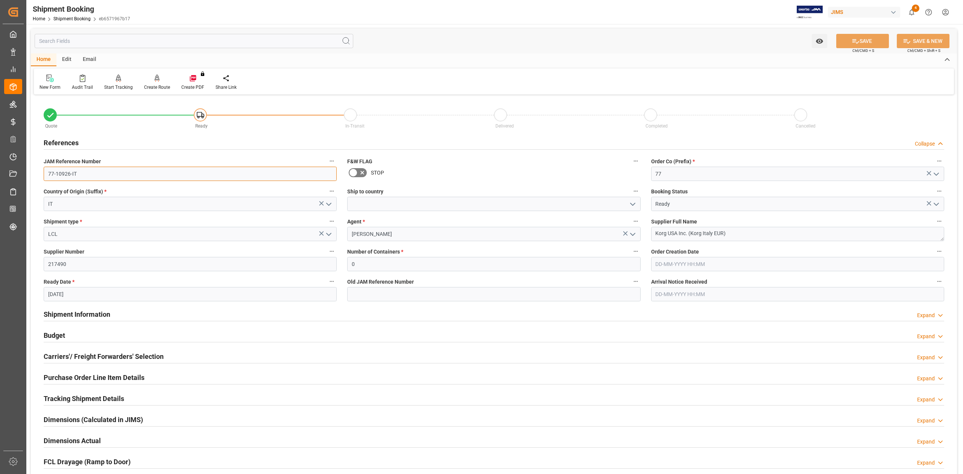
click at [105, 173] on input "77-10926-IT" at bounding box center [190, 174] width 293 height 14
click at [94, 172] on input "77-10926-IT" at bounding box center [190, 174] width 293 height 14
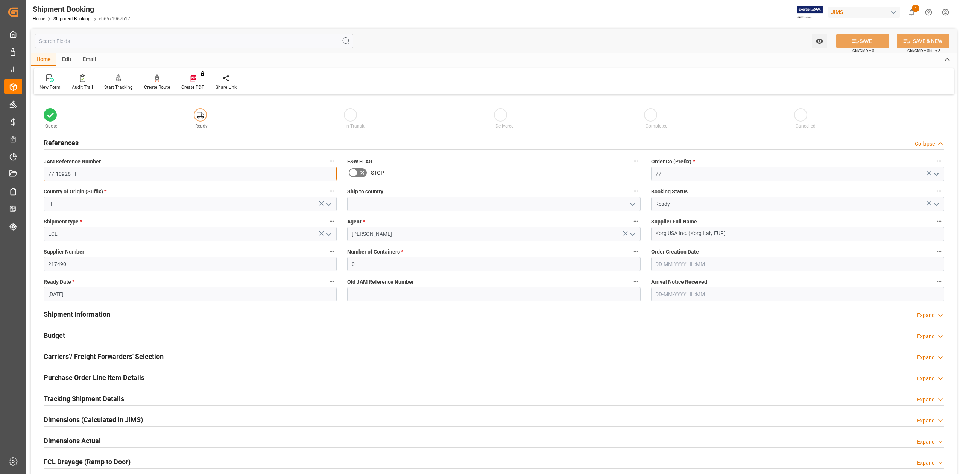
click at [94, 172] on input "77-10926-IT" at bounding box center [190, 174] width 293 height 14
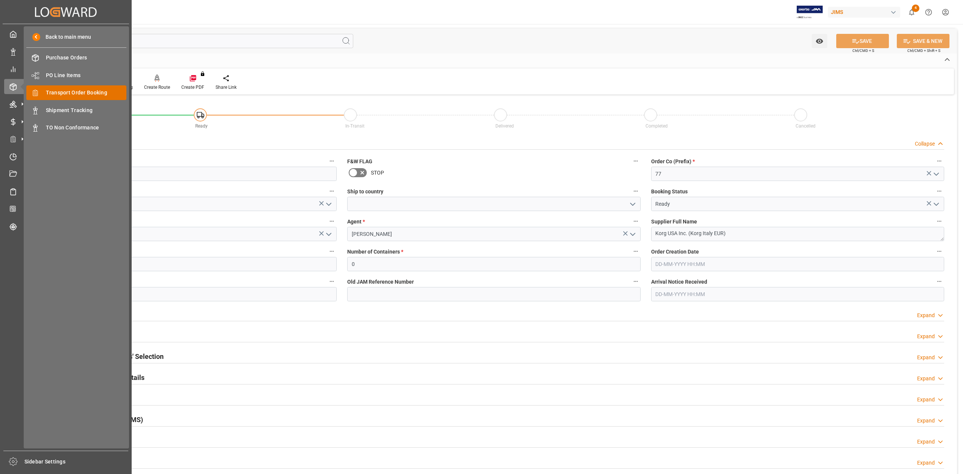
click at [91, 90] on span "Transport Order Booking" at bounding box center [86, 93] width 81 height 8
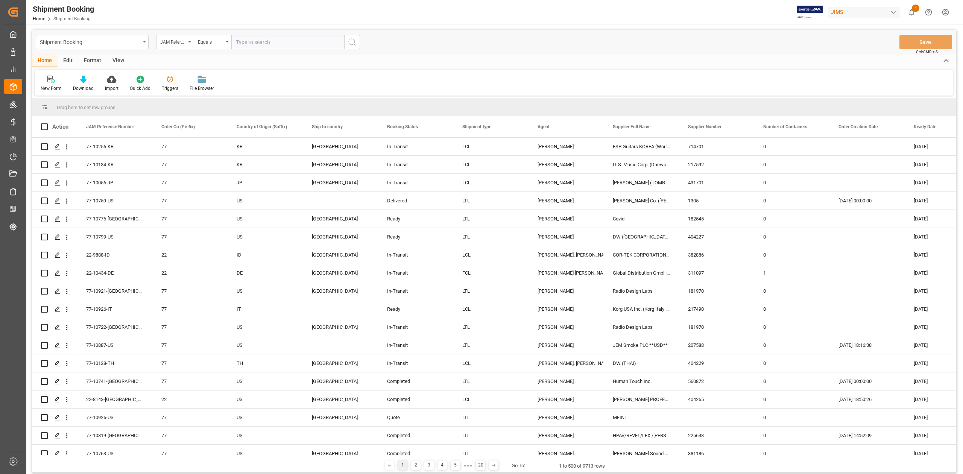
click at [265, 40] on input "text" at bounding box center [287, 42] width 113 height 14
type input "77-10650-IT"
click at [354, 41] on icon "search button" at bounding box center [352, 42] width 9 height 9
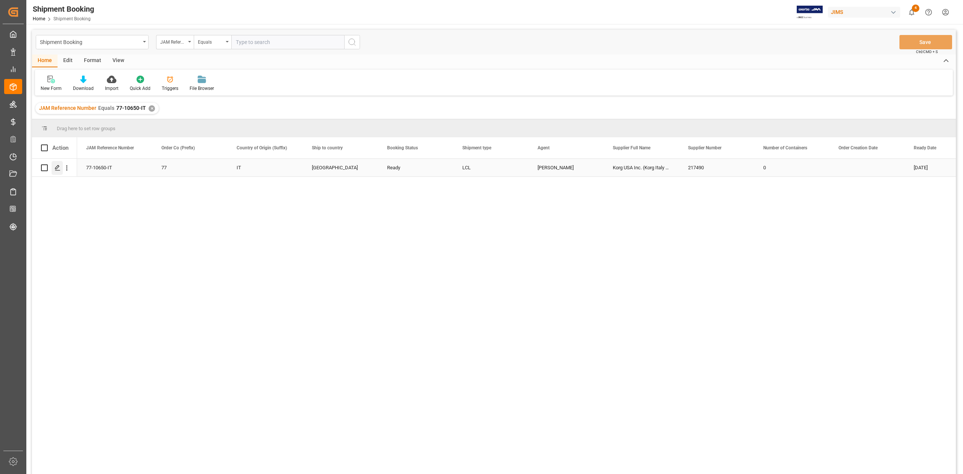
click at [59, 168] on icon "Press SPACE to select this row." at bounding box center [58, 168] width 6 height 6
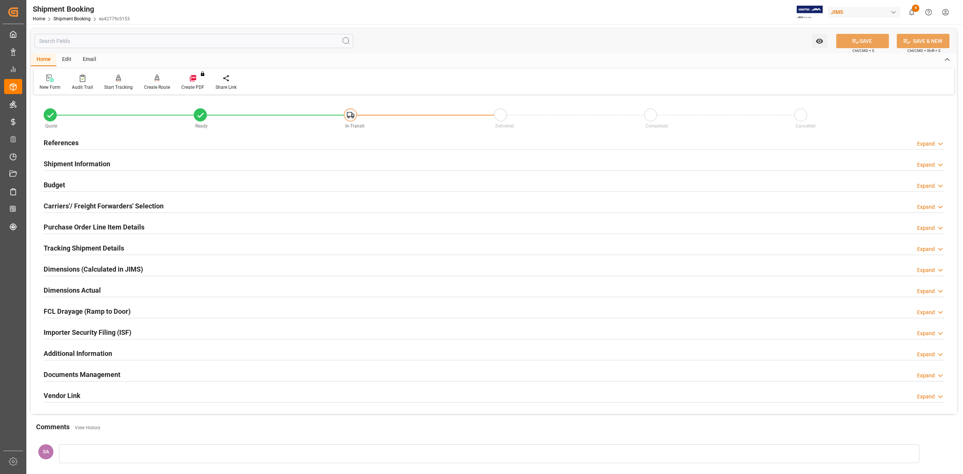
click at [79, 373] on h2 "Documents Management" at bounding box center [82, 374] width 77 height 10
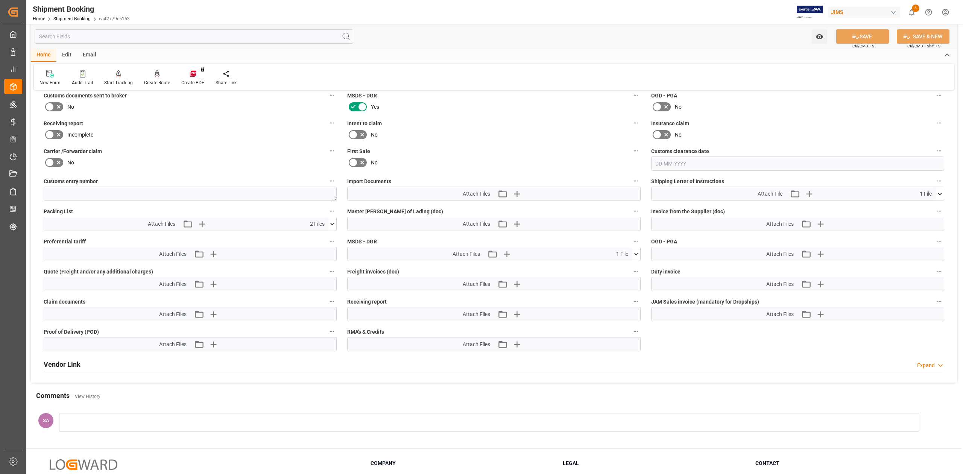
scroll to position [301, 0]
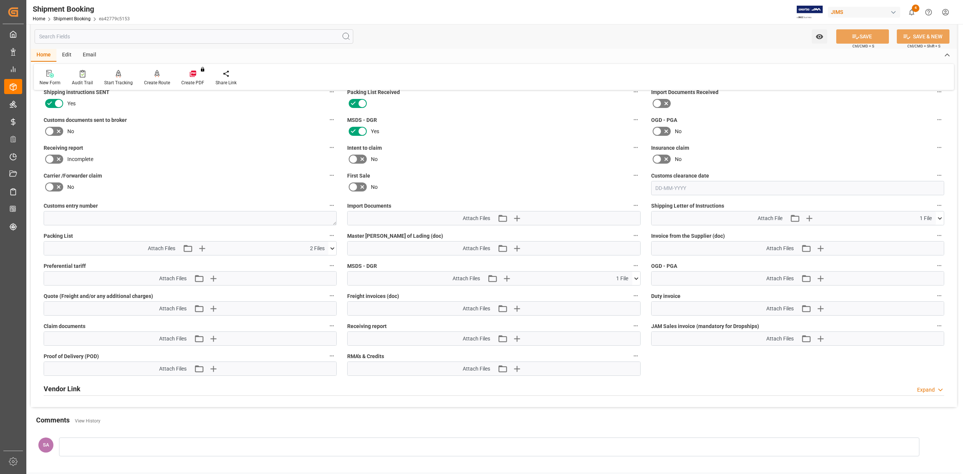
click at [333, 249] on icon at bounding box center [332, 249] width 8 height 8
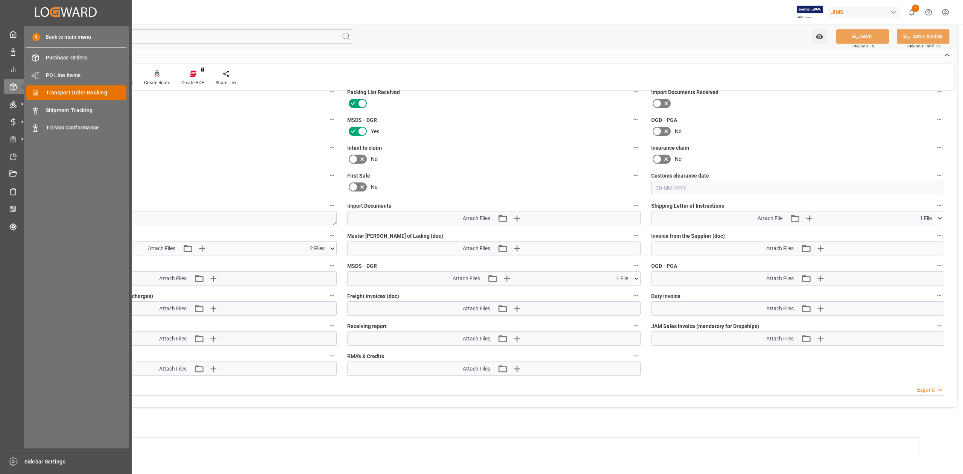
click at [73, 92] on span "Transport Order Booking" at bounding box center [86, 93] width 81 height 8
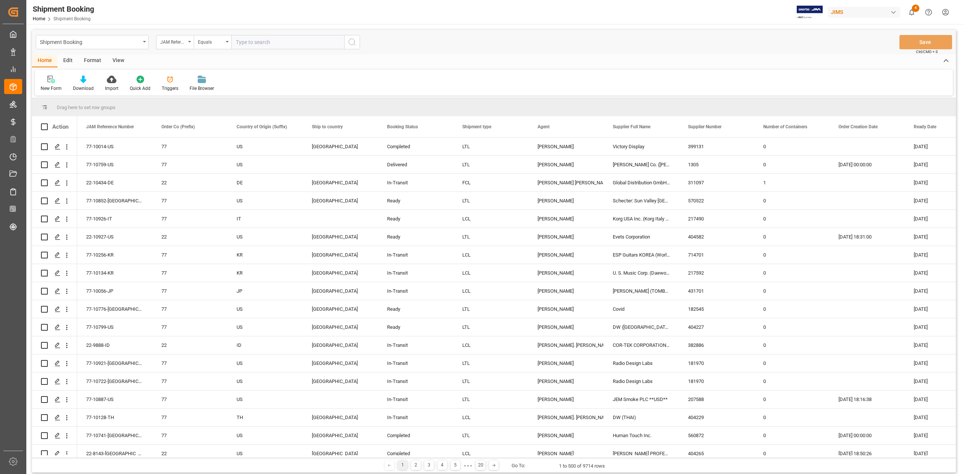
click at [292, 46] on input "text" at bounding box center [287, 42] width 113 height 14
type input "77-9860-CN"
click at [352, 44] on icon "search button" at bounding box center [352, 42] width 9 height 9
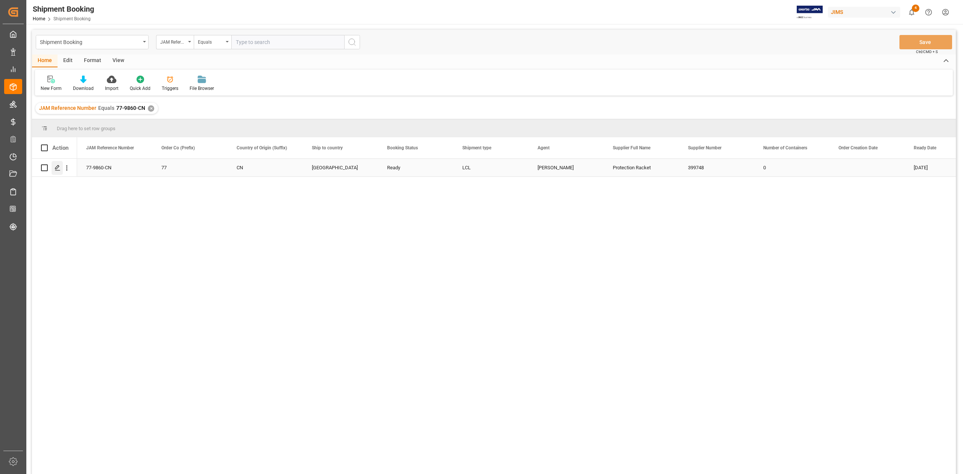
click at [59, 170] on icon "Press SPACE to select this row." at bounding box center [58, 168] width 6 height 6
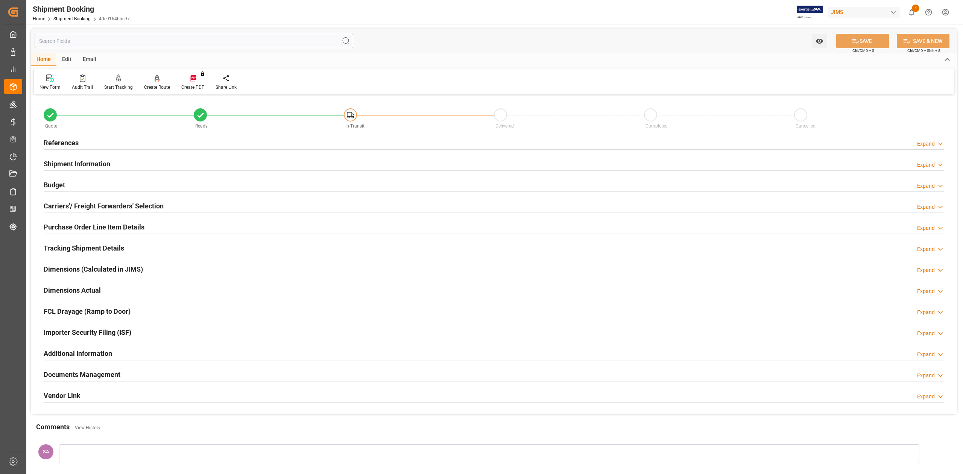
click at [71, 139] on h2 "References" at bounding box center [61, 143] width 35 height 10
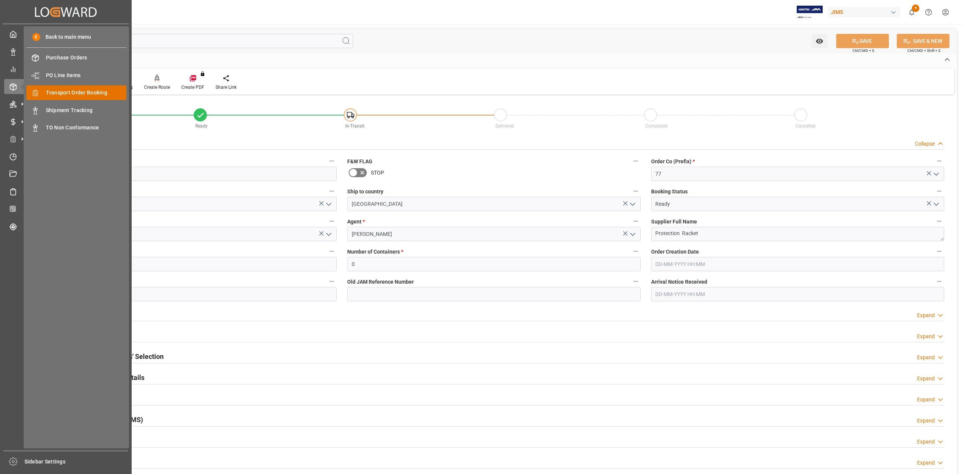
click at [95, 96] on span "Transport Order Booking" at bounding box center [86, 93] width 81 height 8
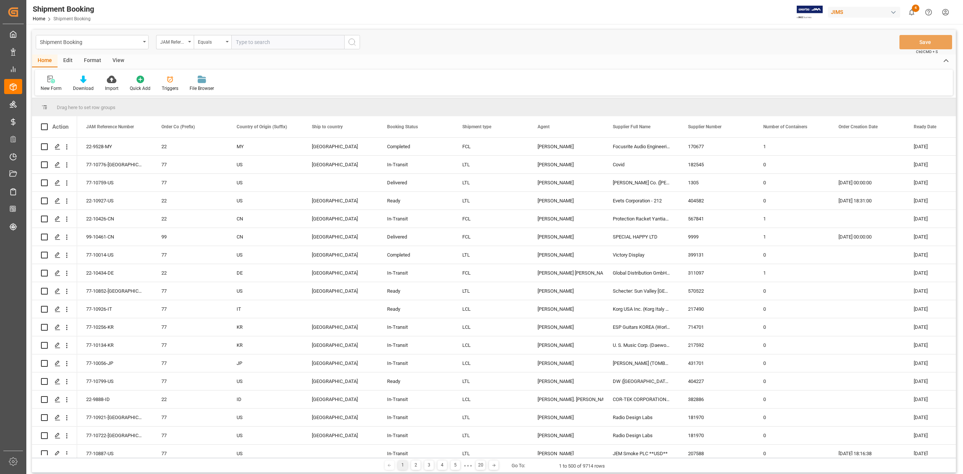
click at [249, 45] on input "text" at bounding box center [287, 42] width 113 height 14
click at [192, 41] on div "JAM Reference Number" at bounding box center [175, 42] width 38 height 14
click at [196, 59] on input "text" at bounding box center [213, 59] width 106 height 12
type input "sandra"
click at [188, 41] on icon "close menu" at bounding box center [189, 42] width 3 height 2
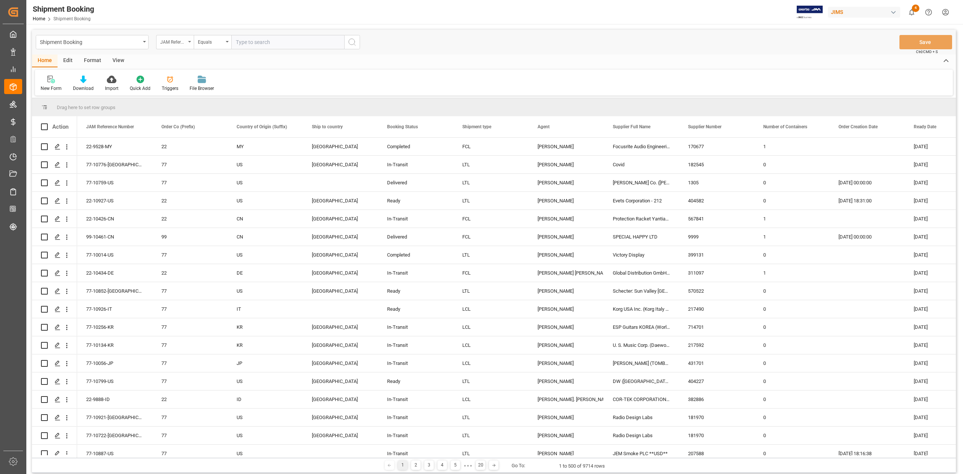
click at [183, 45] on div "JAM Reference Number" at bounding box center [175, 42] width 38 height 14
click at [181, 59] on input "text" at bounding box center [213, 59] width 106 height 12
type input "ag"
click at [178, 76] on div "Agent" at bounding box center [213, 77] width 112 height 16
click at [292, 43] on div "Select Items" at bounding box center [285, 42] width 98 height 8
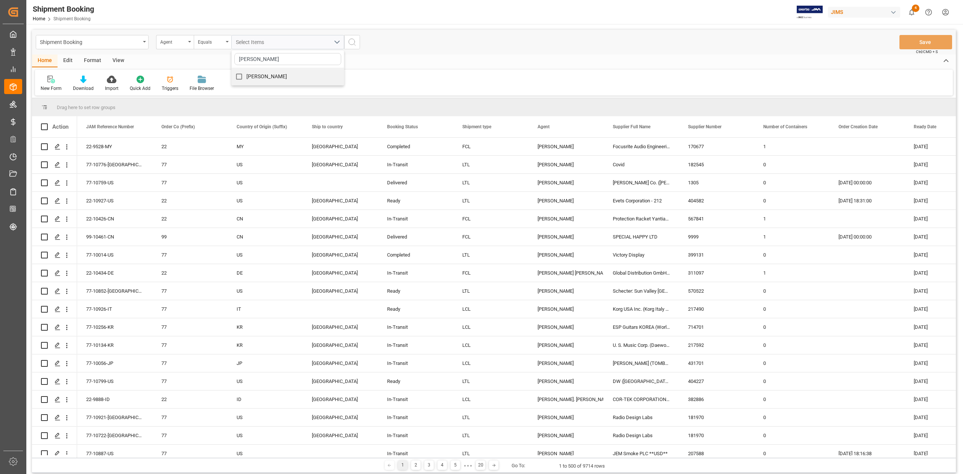
type input "sandra"
click at [282, 78] on span "[PERSON_NAME]" at bounding box center [266, 76] width 41 height 6
click at [246, 78] on input "[PERSON_NAME]" at bounding box center [239, 76] width 15 height 15
click at [284, 76] on span "[PERSON_NAME]" at bounding box center [266, 76] width 41 height 6
click at [246, 76] on input "[PERSON_NAME]" at bounding box center [239, 76] width 15 height 15
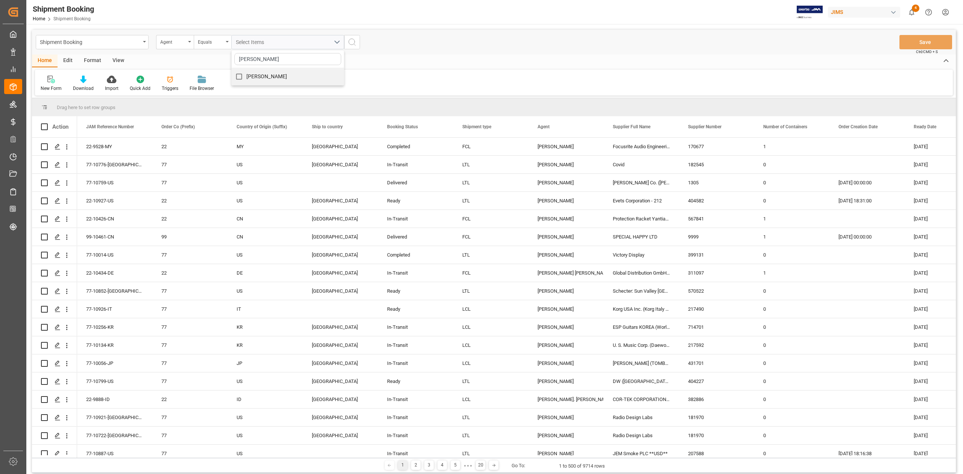
click at [252, 74] on span "[PERSON_NAME]" at bounding box center [266, 76] width 41 height 6
click at [246, 74] on input "[PERSON_NAME]" at bounding box center [239, 76] width 15 height 15
checkbox input "true"
click at [357, 43] on button "search button" at bounding box center [352, 42] width 16 height 14
